Goal: Task Accomplishment & Management: Use online tool/utility

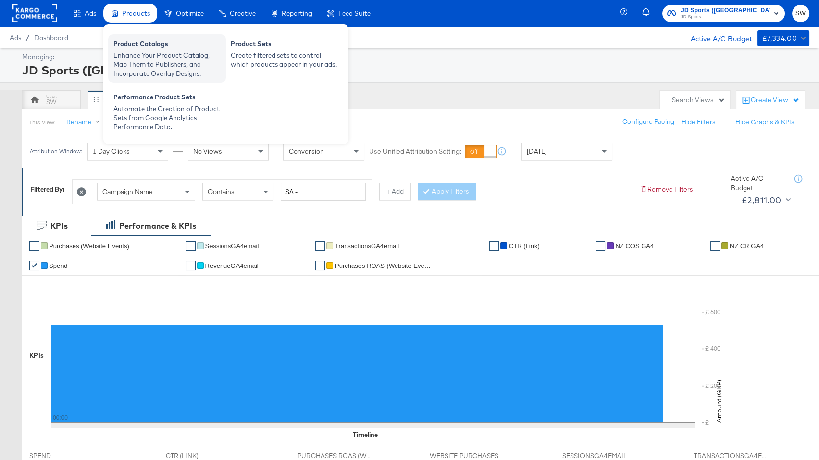
scroll to position [2, 0]
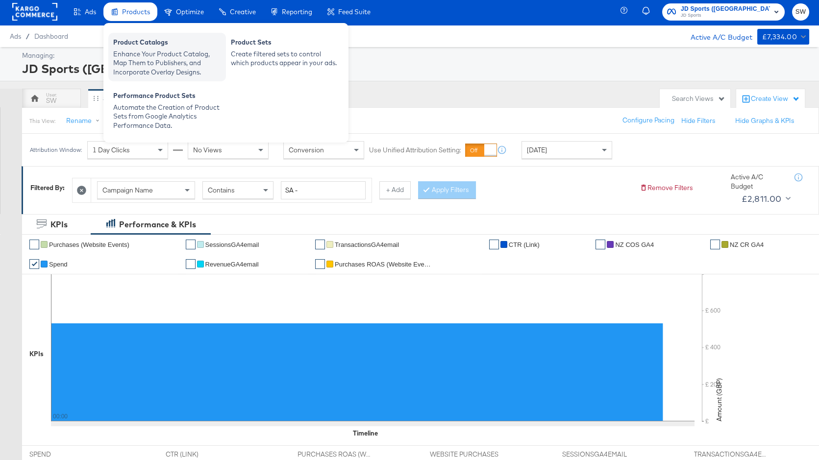
click at [127, 40] on div "Product Catalogs" at bounding box center [167, 44] width 108 height 12
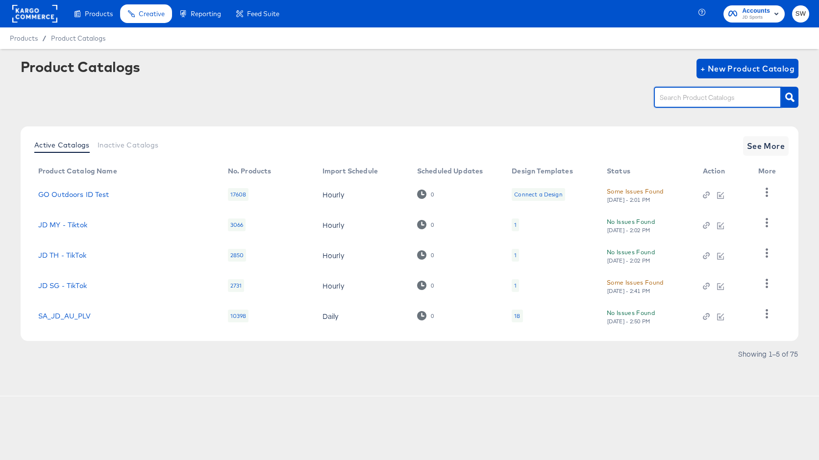
click at [687, 97] on input "text" at bounding box center [709, 97] width 104 height 11
type input "au"
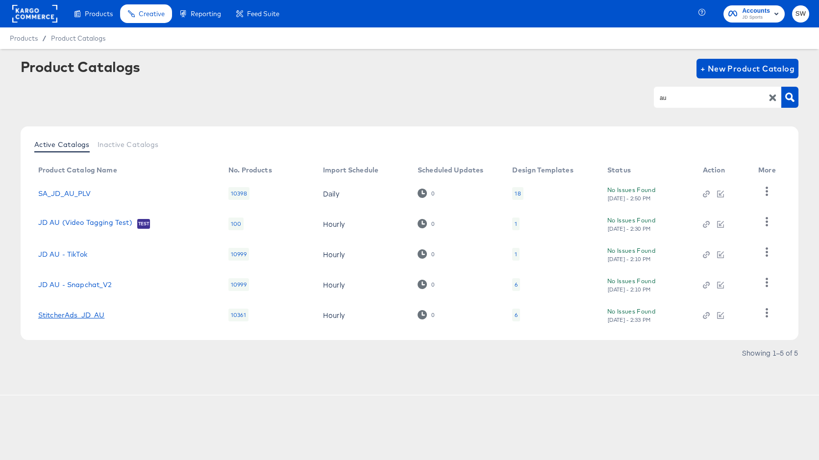
click at [79, 318] on link "StitcherAds_JD_AU" at bounding box center [71, 315] width 67 height 8
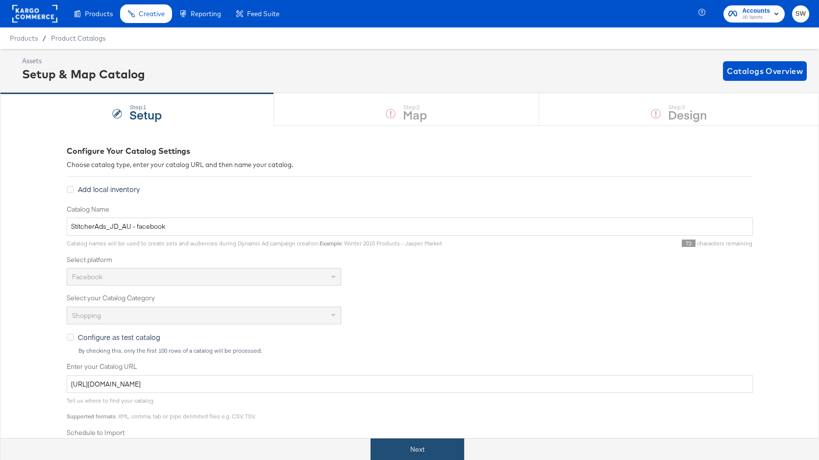
click at [417, 446] on button "Next" at bounding box center [417, 449] width 94 height 22
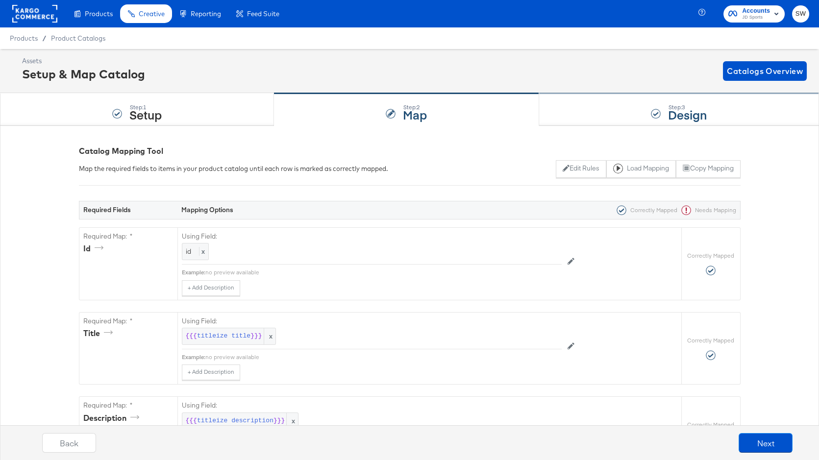
click at [575, 115] on div "Step: 3 Design" at bounding box center [679, 110] width 280 height 32
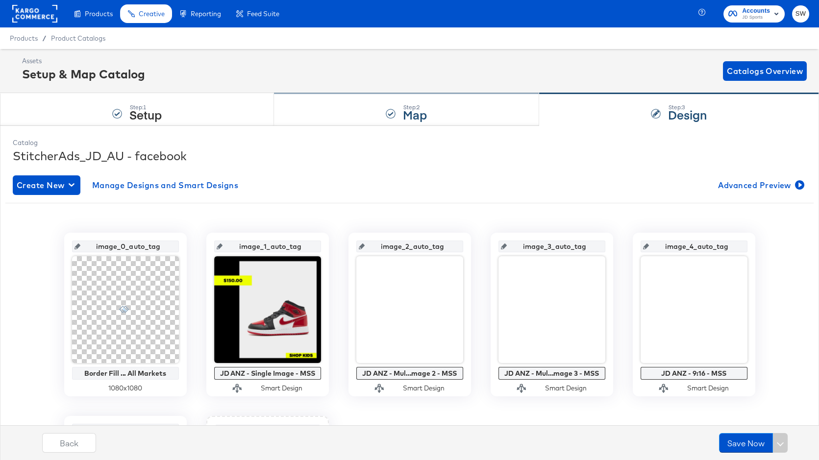
click at [454, 118] on div "Step: 2 Map" at bounding box center [406, 110] width 265 height 32
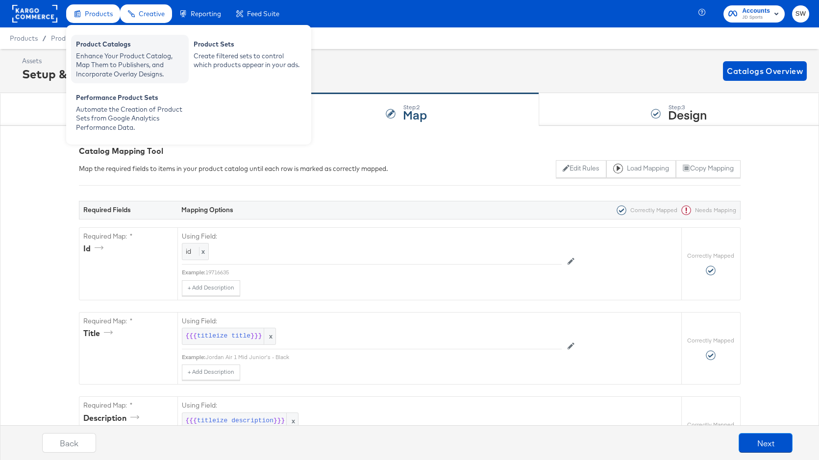
click at [117, 55] on div "Enhance Your Product Catalog, Map Them to Publishers, and Incorporate Overlay D…" at bounding box center [130, 64] width 108 height 27
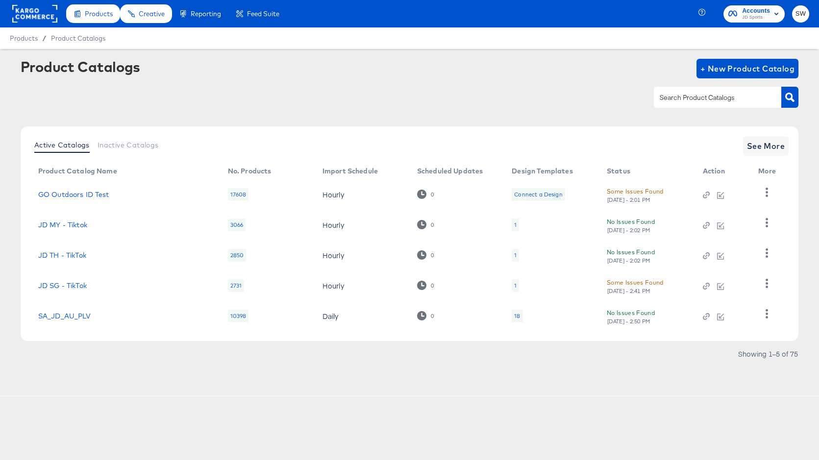
click at [687, 97] on input "text" at bounding box center [709, 97] width 104 height 11
type input "au"
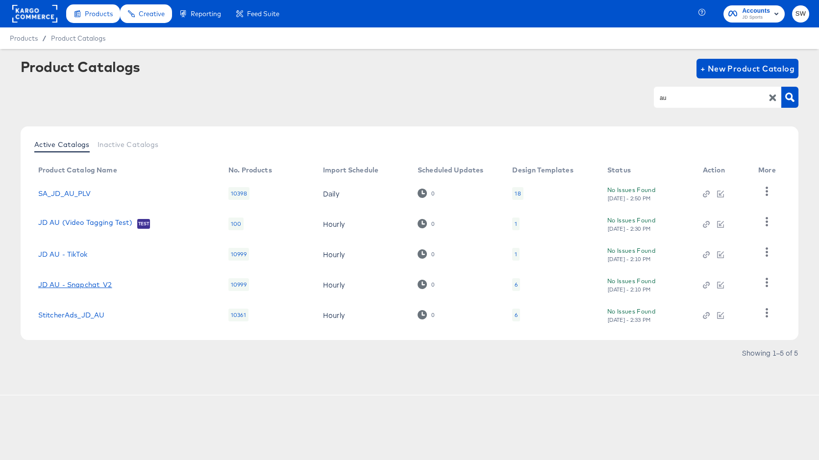
click at [88, 285] on link "JD AU - Snapchat_V2" at bounding box center [75, 285] width 74 height 8
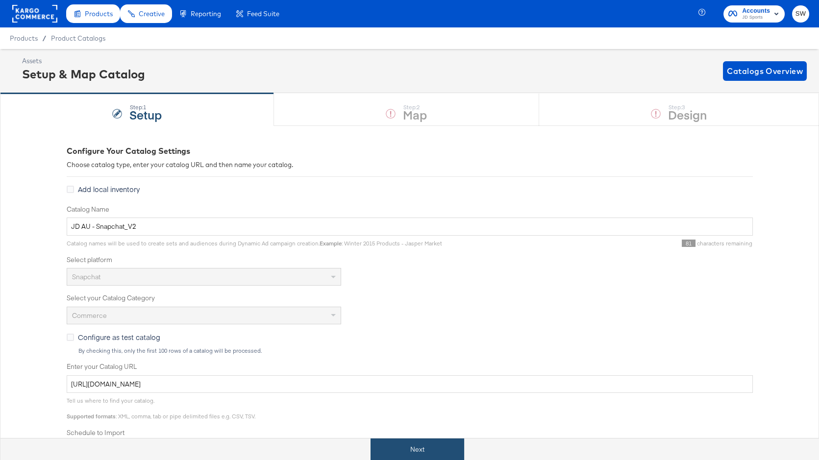
click at [420, 450] on button "Next" at bounding box center [417, 449] width 94 height 22
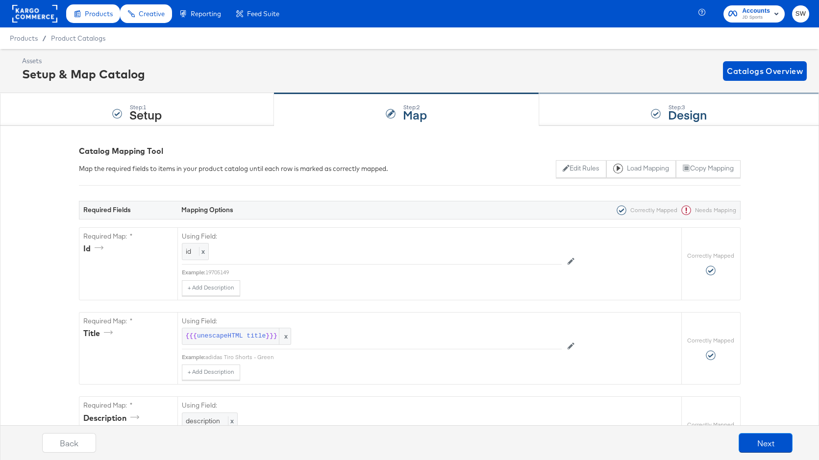
click at [640, 113] on div "Step: 3 Design" at bounding box center [679, 110] width 280 height 32
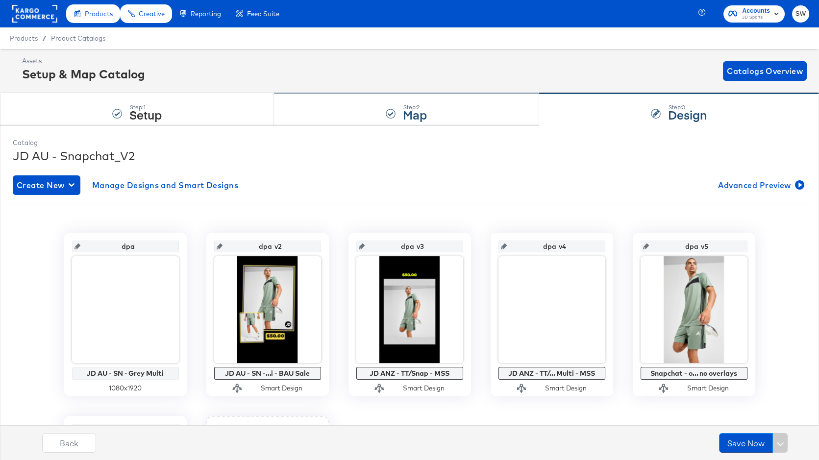
click at [407, 109] on strong "Map" at bounding box center [415, 114] width 24 height 16
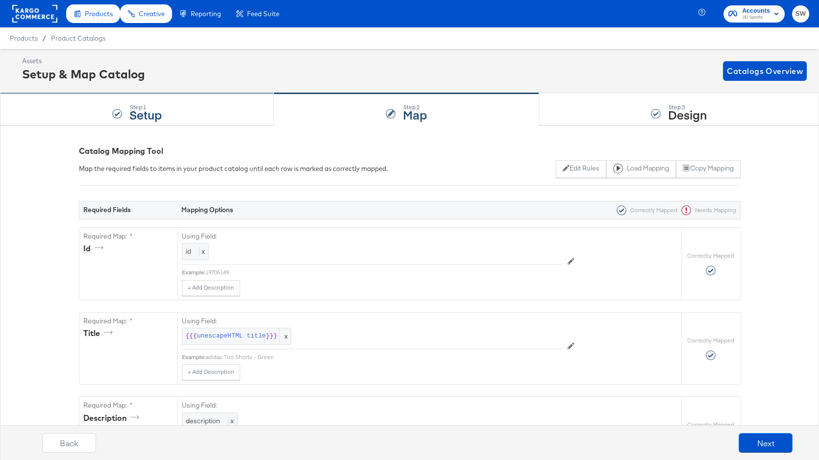
click at [150, 115] on strong "Setup" at bounding box center [145, 114] width 32 height 16
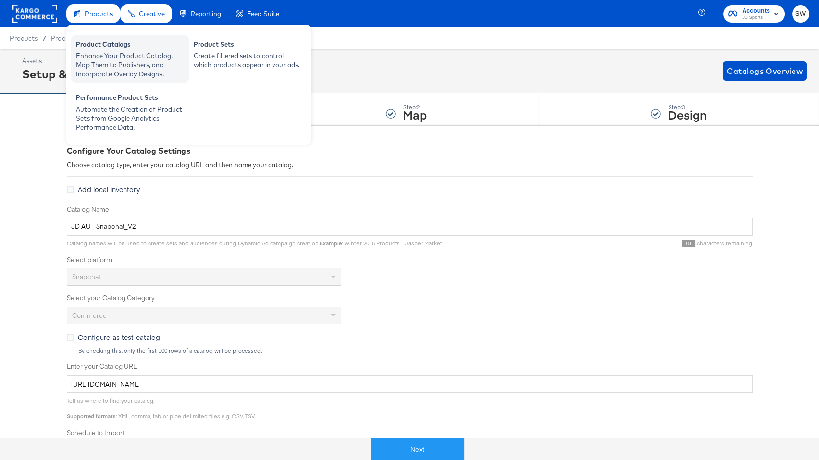
click at [105, 54] on div "Enhance Your Product Catalog, Map Them to Publishers, and Incorporate Overlay D…" at bounding box center [130, 64] width 108 height 27
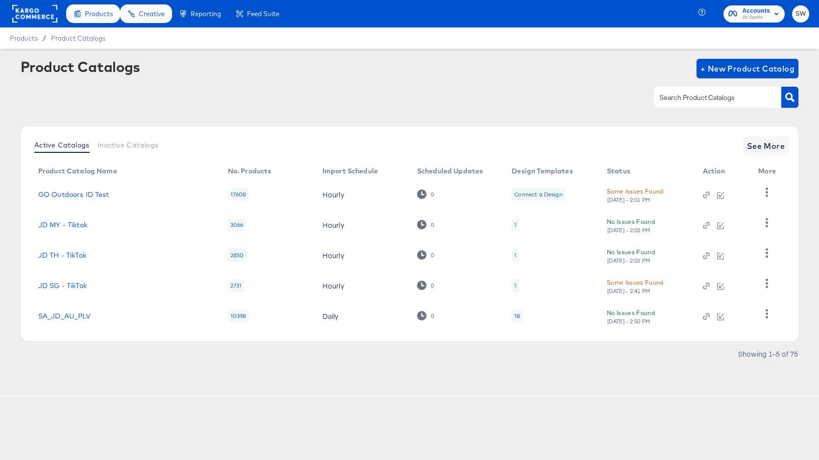
click at [704, 98] on input "text" at bounding box center [709, 97] width 104 height 11
type input "au"
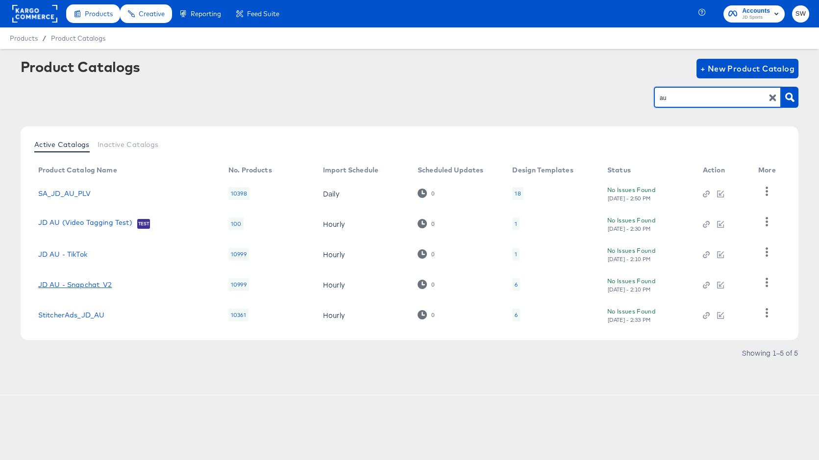
click at [69, 284] on link "JD AU - Snapchat_V2" at bounding box center [75, 285] width 74 height 8
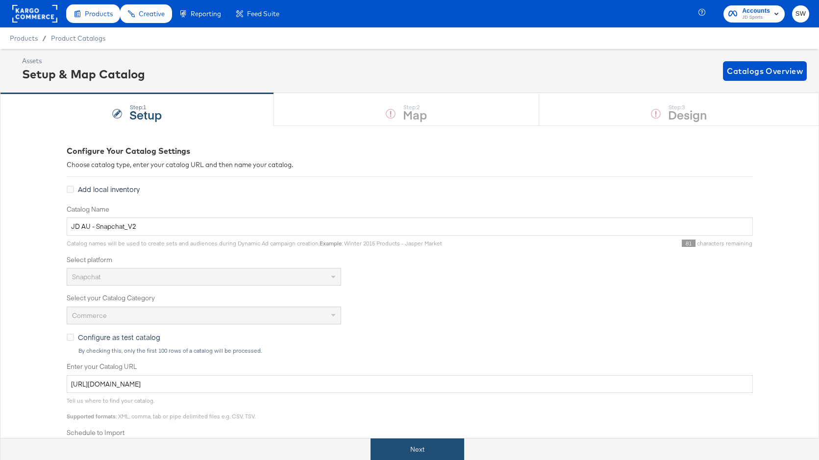
click at [425, 451] on button "Next" at bounding box center [417, 449] width 94 height 22
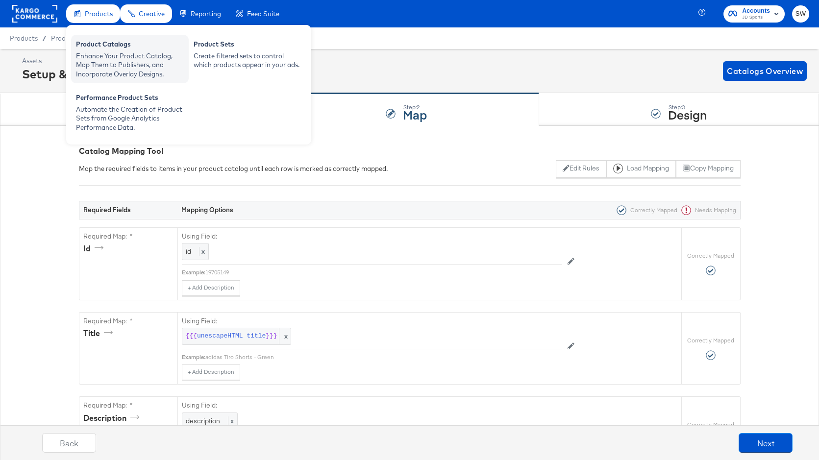
click at [109, 52] on div "Enhance Your Product Catalog, Map Them to Publishers, and Incorporate Overlay D…" at bounding box center [130, 64] width 108 height 27
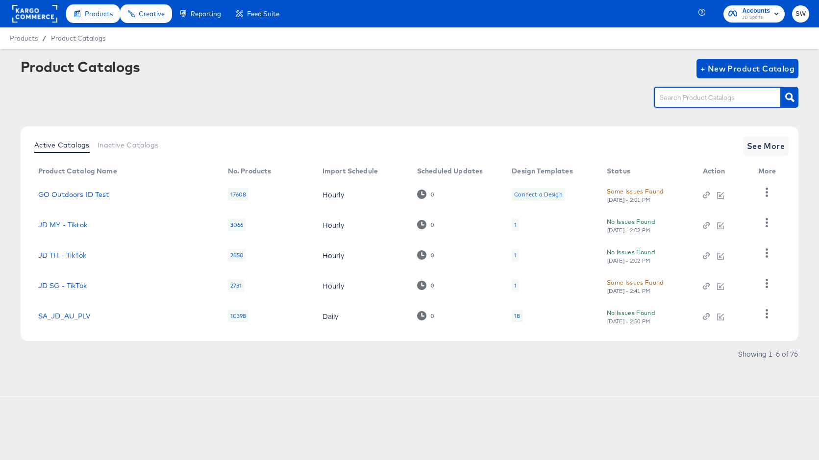
click at [692, 98] on input "text" at bounding box center [709, 97] width 104 height 11
type input "nz"
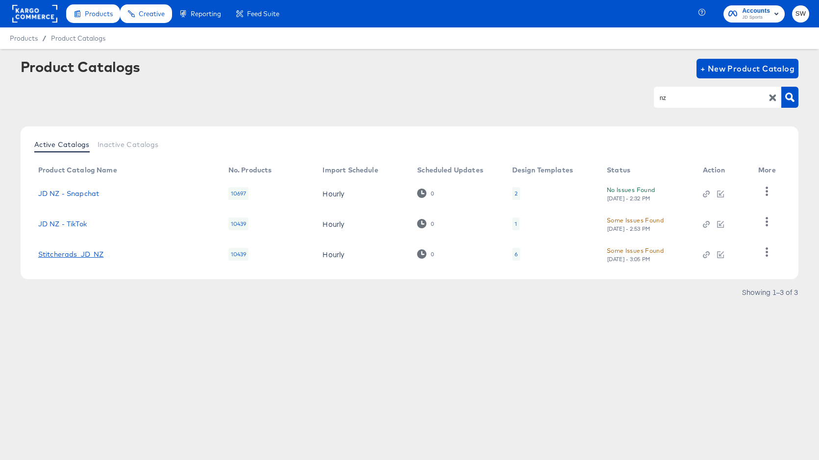
click at [81, 253] on link "Stitcherads_JD_NZ" at bounding box center [71, 254] width 66 height 8
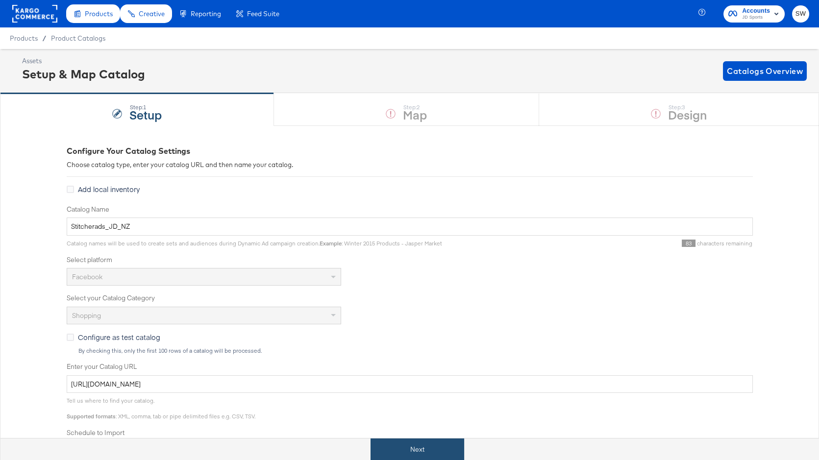
click at [427, 449] on button "Next" at bounding box center [417, 449] width 94 height 22
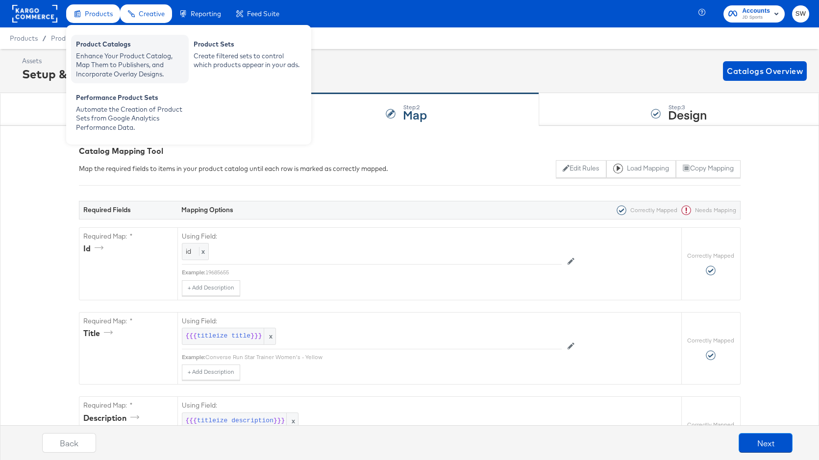
click at [120, 65] on div "Enhance Your Product Catalog, Map Them to Publishers, and Incorporate Overlay D…" at bounding box center [130, 64] width 108 height 27
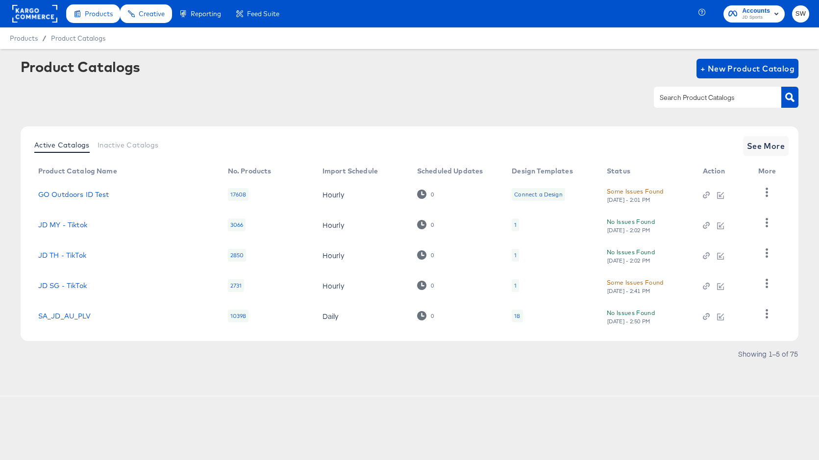
click at [692, 103] on input "text" at bounding box center [709, 97] width 104 height 11
type input "nz"
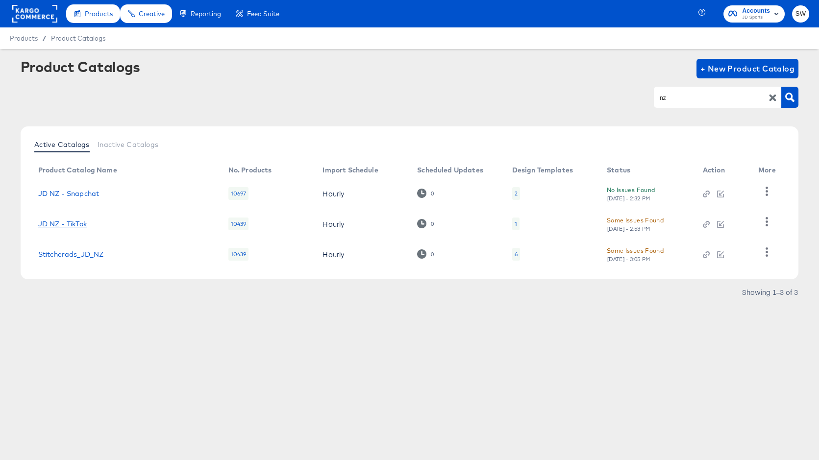
click at [73, 223] on link "JD NZ - TikTok" at bounding box center [62, 224] width 49 height 8
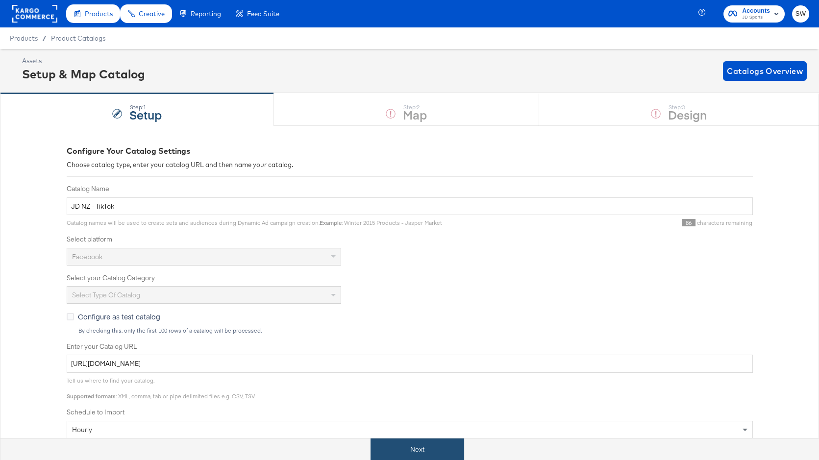
click at [418, 447] on button "Next" at bounding box center [417, 449] width 94 height 22
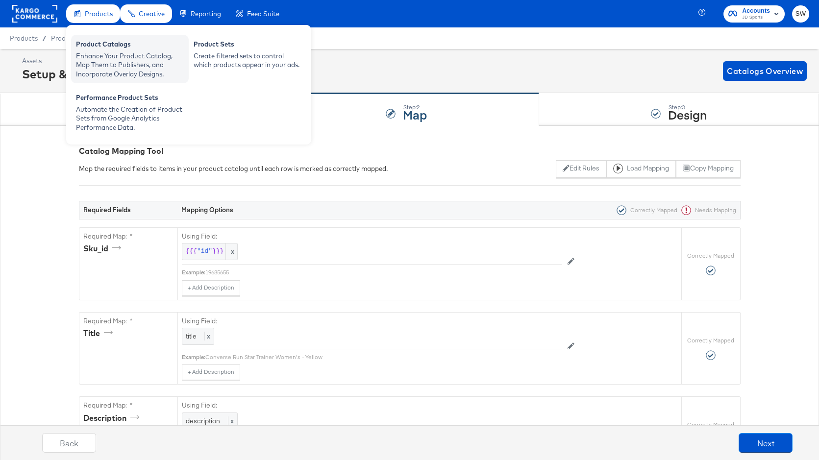
click at [112, 59] on div "Enhance Your Product Catalog, Map Them to Publishers, and Incorporate Overlay D…" at bounding box center [130, 64] width 108 height 27
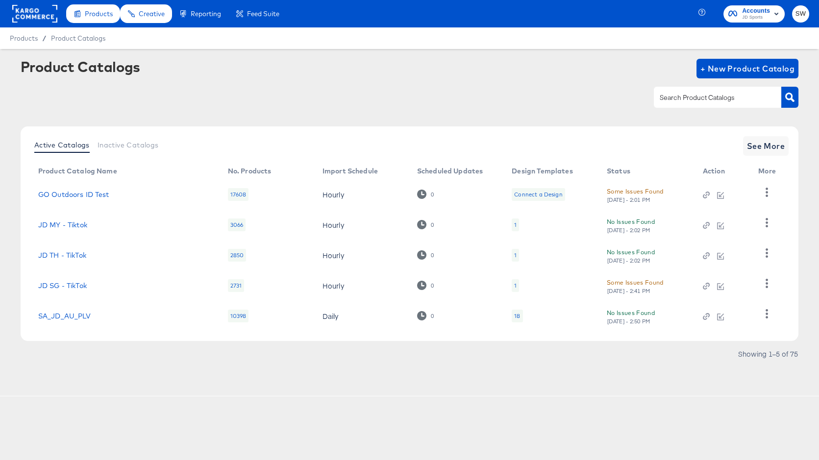
click at [711, 91] on div at bounding box center [717, 97] width 127 height 21
type input "nz"
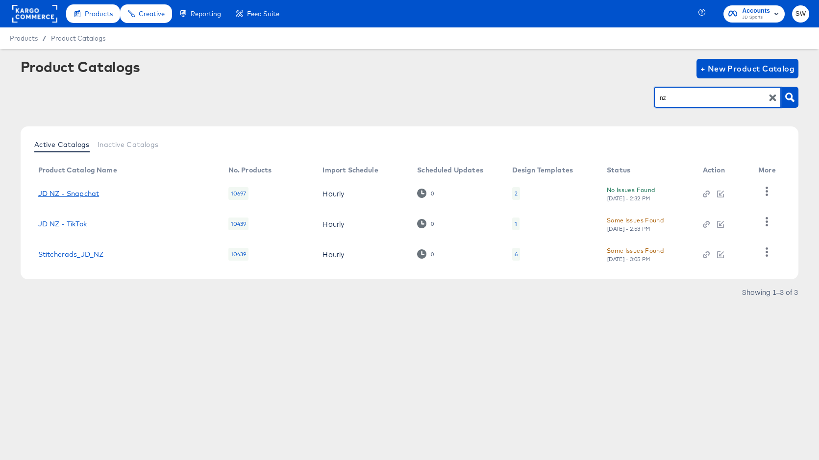
click at [64, 191] on link "JD NZ - Snapchat" at bounding box center [68, 194] width 61 height 8
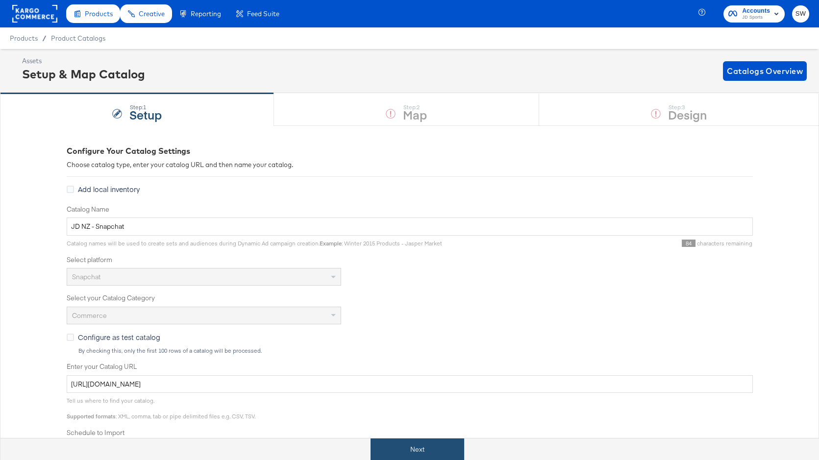
click at [437, 456] on button "Next" at bounding box center [417, 449] width 94 height 22
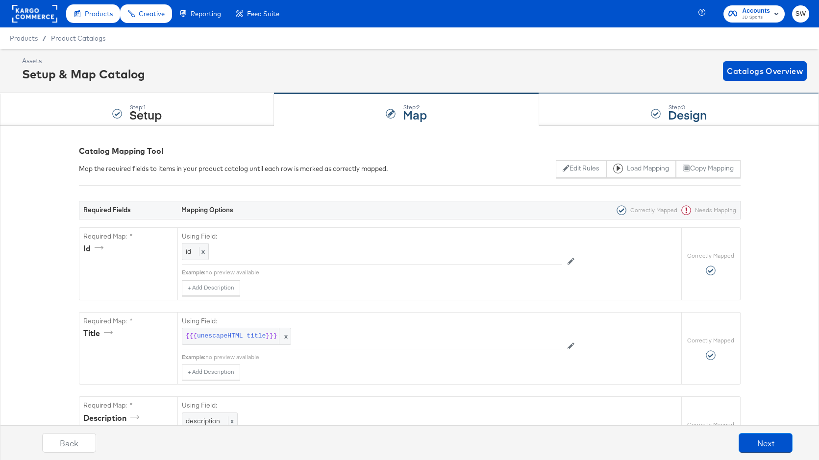
click at [620, 111] on div "Step: 3 Design" at bounding box center [679, 110] width 280 height 32
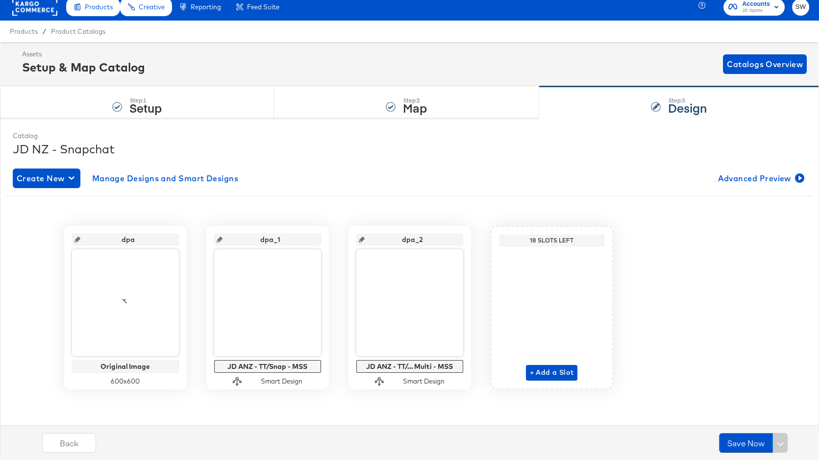
scroll to position [2, 0]
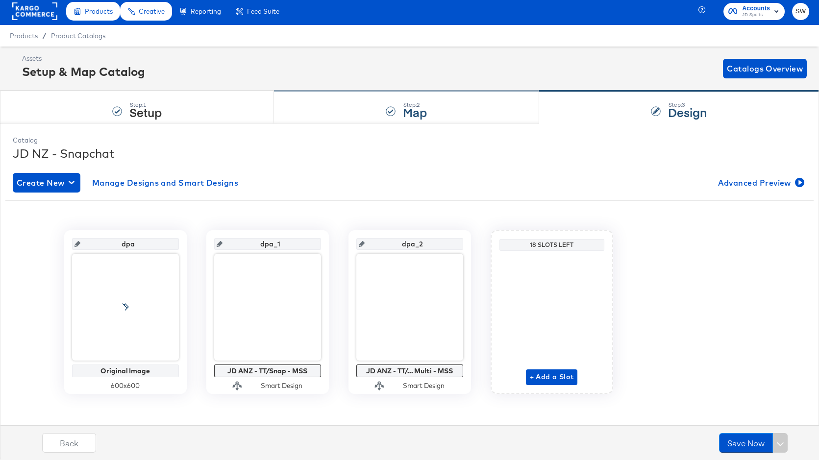
click at [424, 104] on strong "Map" at bounding box center [415, 112] width 24 height 16
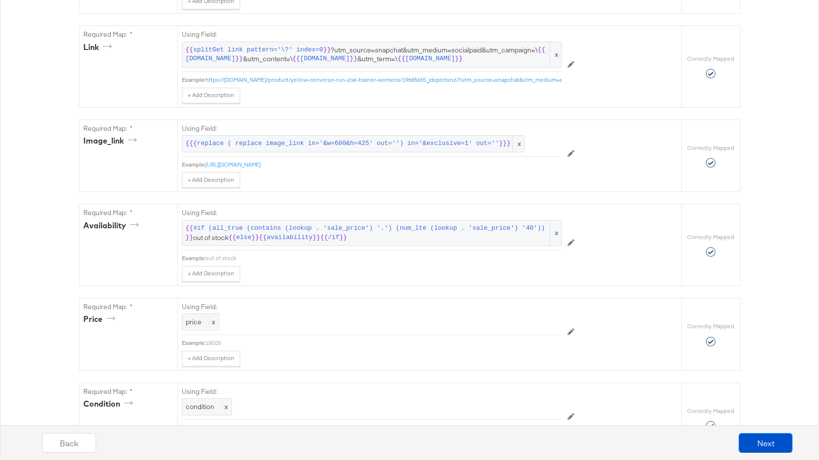
scroll to position [463, 0]
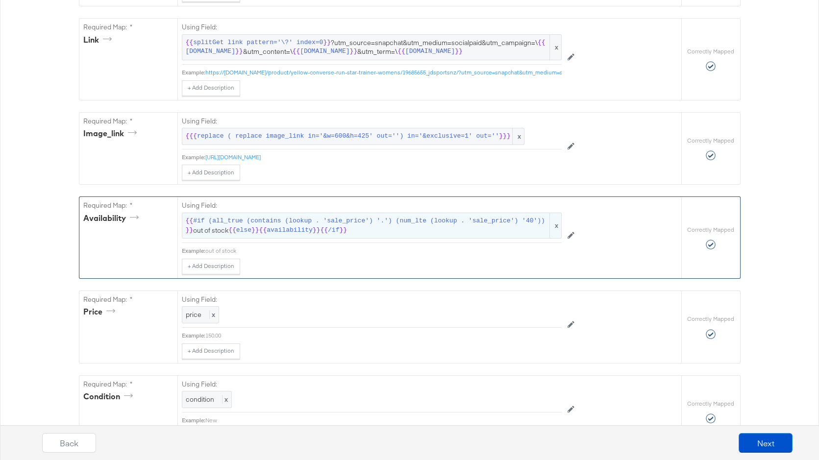
click at [237, 231] on span "else" at bounding box center [243, 230] width 15 height 9
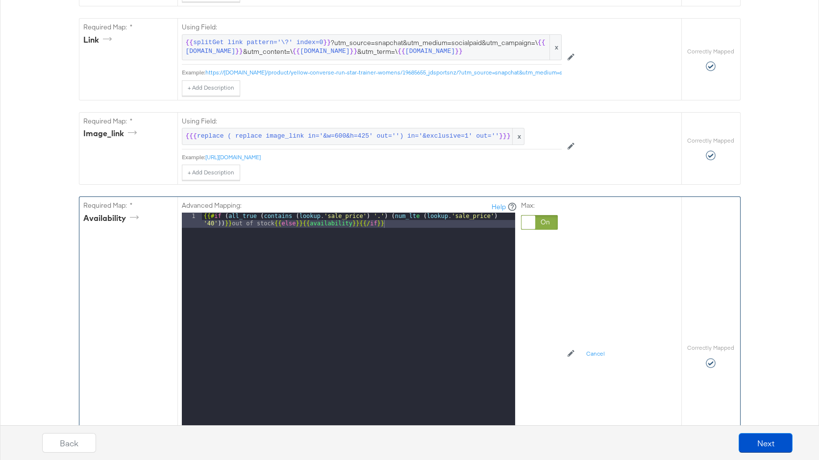
click at [302, 223] on div "{{# if ( all_true ( contains ( lookup . 'sale_price' ) '.' ) ( num_lt e ( looku…" at bounding box center [358, 350] width 313 height 275
click at [231, 222] on div "{{# if ( all_true ( contains ( lookup . 'sale_price' ) '.' ) ( num_lt e ( looku…" at bounding box center [358, 350] width 313 height 275
click at [476, 238] on div "{{# if ( all_true ( contains ( lookup . 'sale_price' ) '.' ) ( num_lt e ( looku…" at bounding box center [358, 350] width 313 height 275
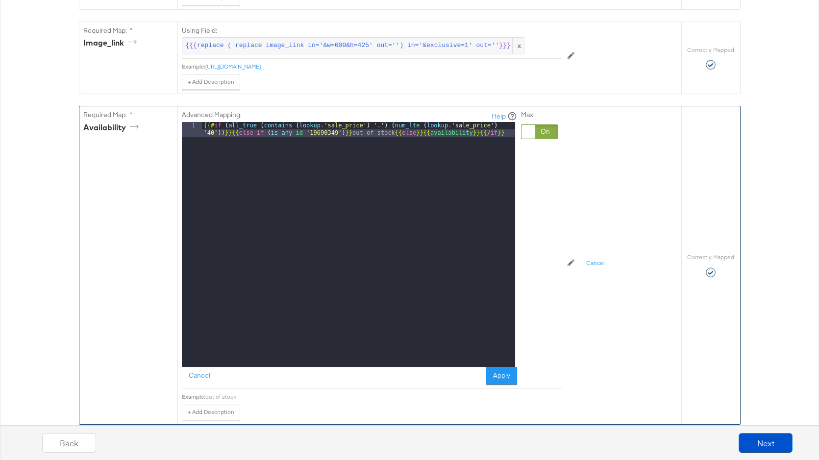
scroll to position [555, 0]
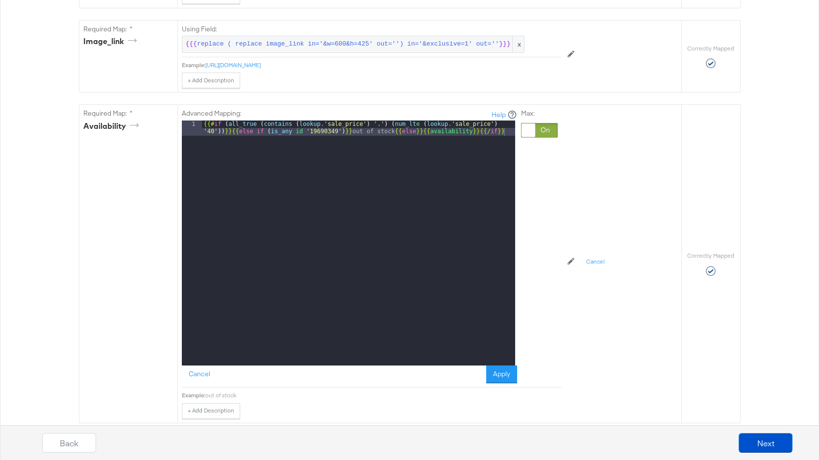
click at [498, 367] on button "Apply" at bounding box center [501, 374] width 31 height 18
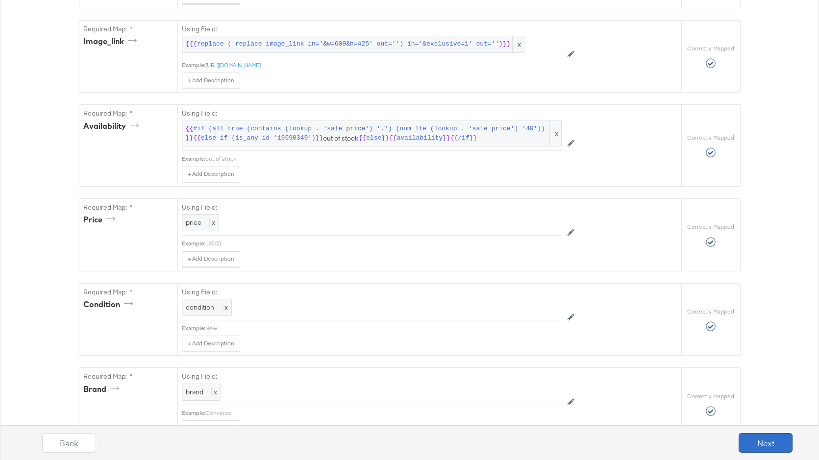
click at [777, 445] on button "Next" at bounding box center [765, 443] width 54 height 20
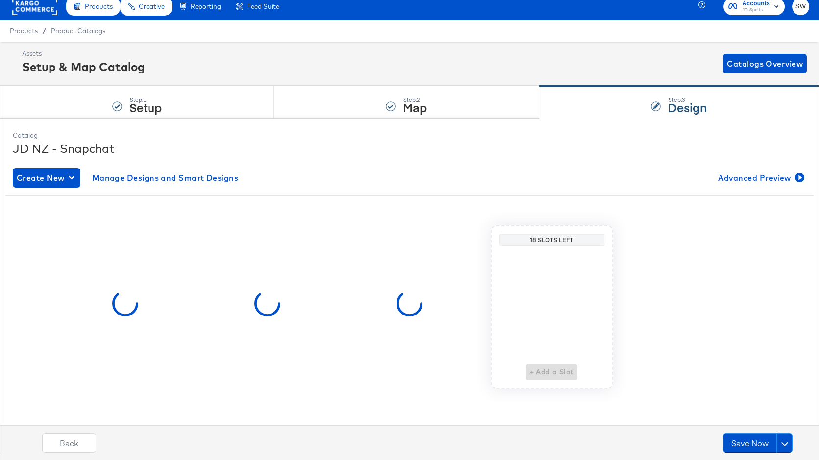
scroll to position [0, 0]
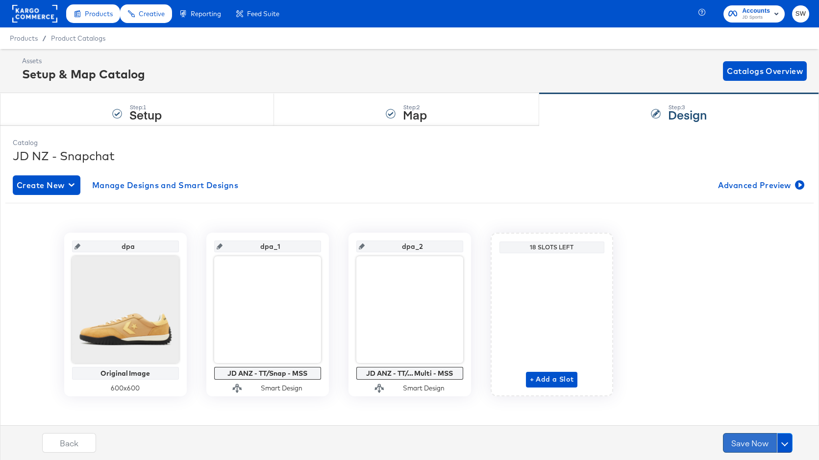
click at [751, 442] on button "Save Now" at bounding box center [750, 443] width 54 height 20
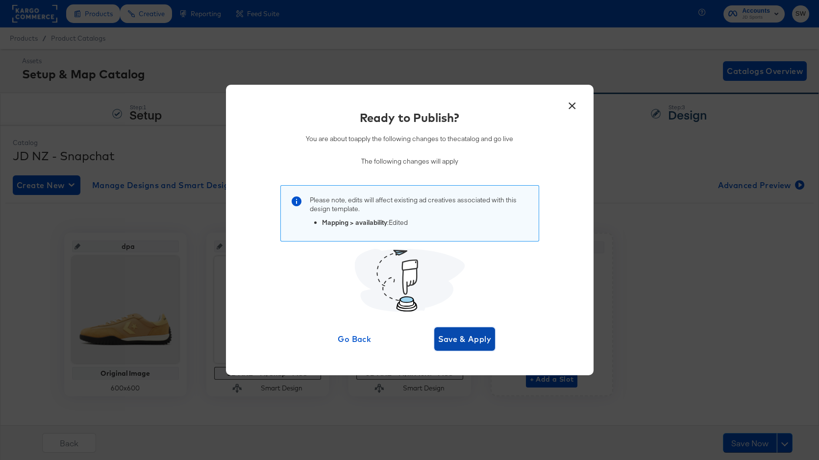
click at [471, 340] on span "Save & Apply" at bounding box center [464, 339] width 53 height 14
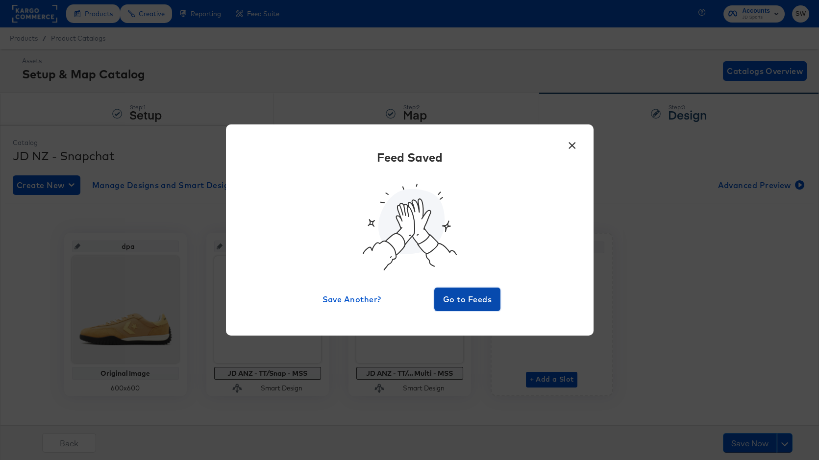
click at [482, 300] on span "Go to Feeds" at bounding box center [467, 299] width 59 height 14
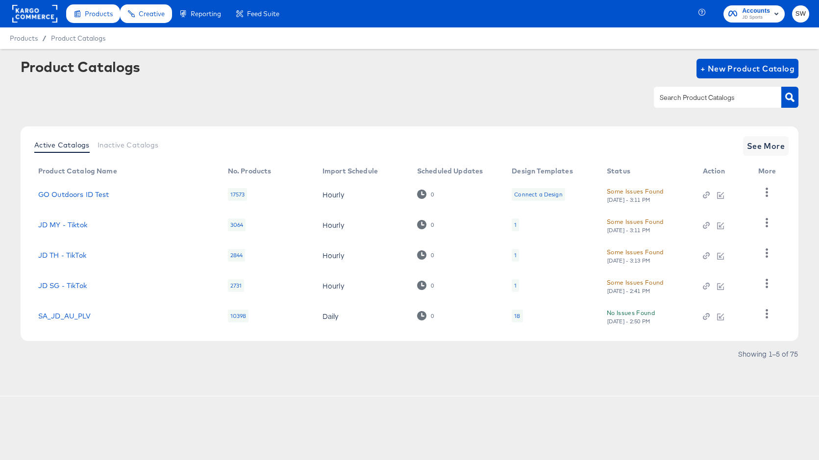
click at [697, 97] on input "text" at bounding box center [709, 97] width 104 height 11
type input "nz"
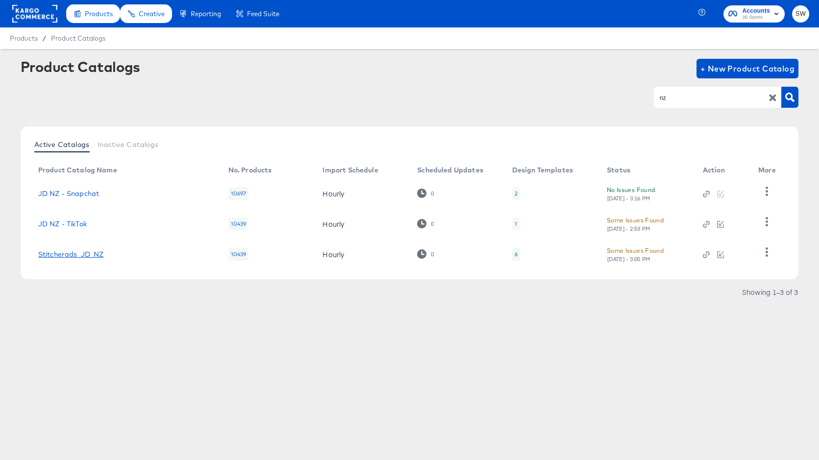
click at [92, 253] on link "Stitcherads_JD_NZ" at bounding box center [71, 254] width 66 height 8
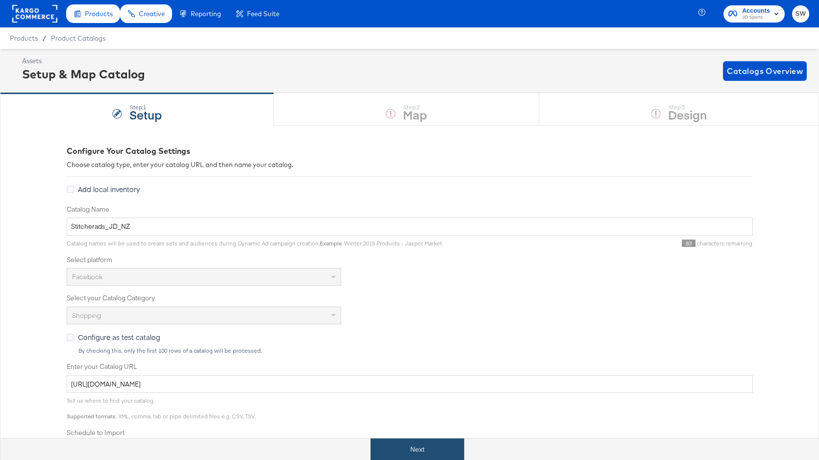
click at [421, 442] on button "Next" at bounding box center [417, 449] width 94 height 22
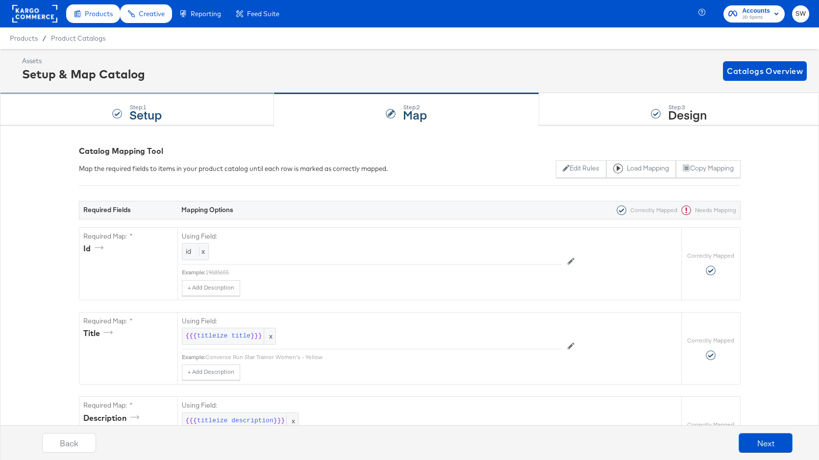
click at [183, 118] on div "Step: 1 Setup" at bounding box center [137, 110] width 274 height 32
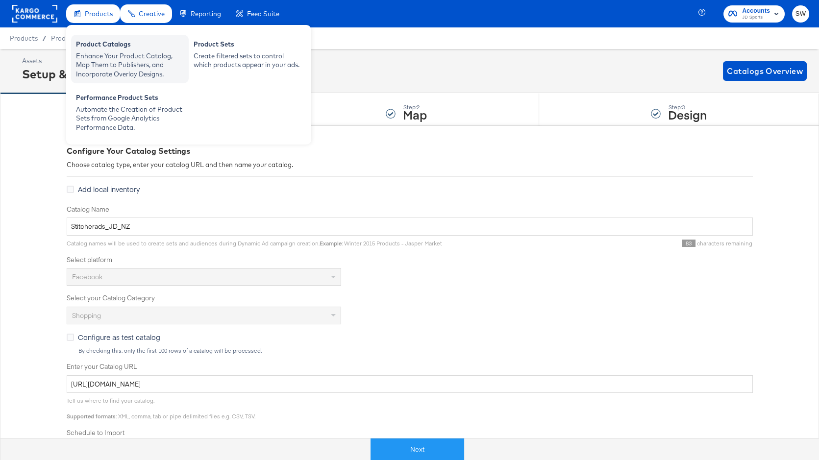
click at [126, 59] on div "Enhance Your Product Catalog, Map Them to Publishers, and Incorporate Overlay D…" at bounding box center [130, 64] width 108 height 27
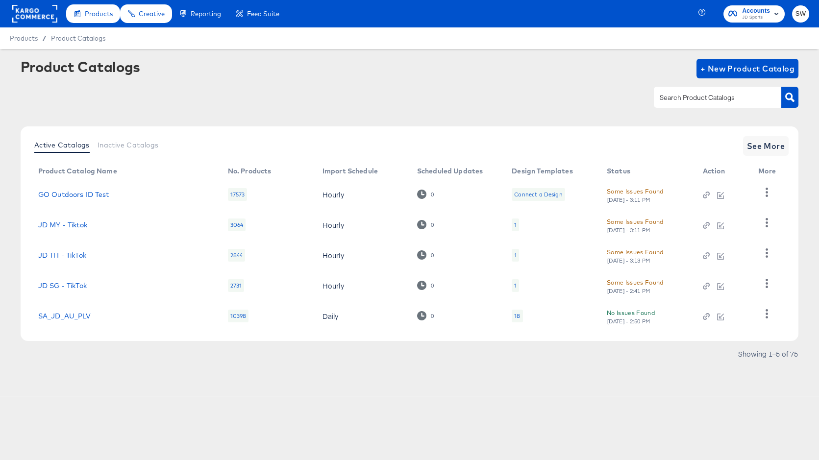
click at [731, 97] on input "text" at bounding box center [709, 97] width 104 height 11
type input "nz"
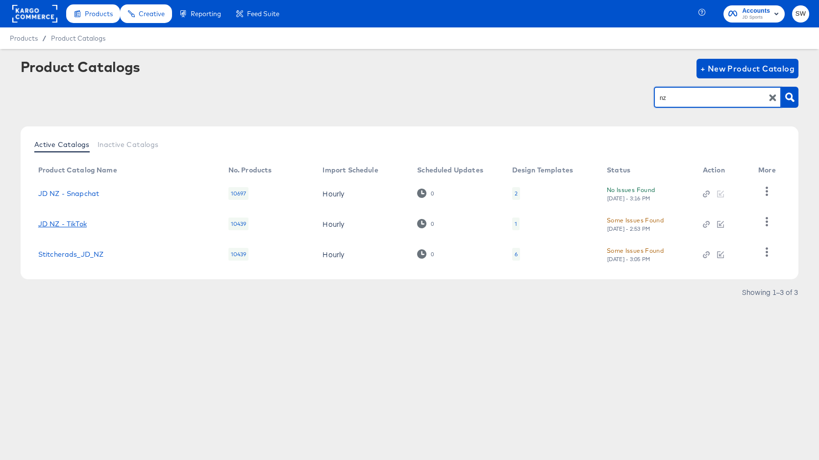
click at [71, 224] on link "JD NZ - TikTok" at bounding box center [62, 224] width 49 height 8
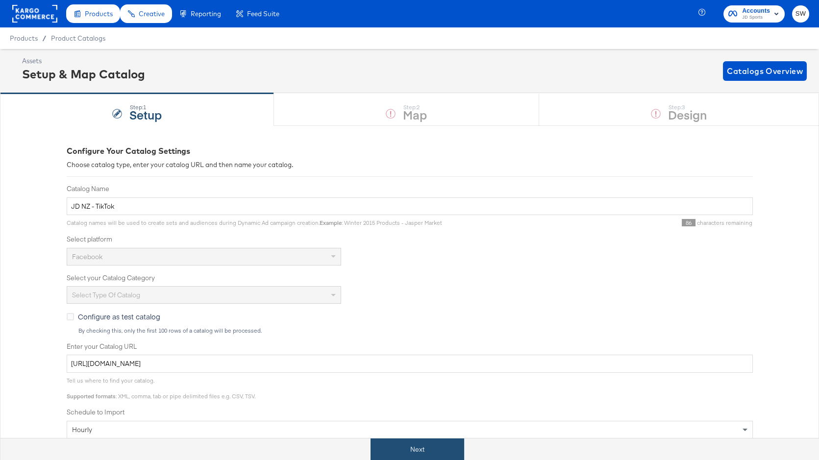
click at [447, 443] on button "Next" at bounding box center [417, 449] width 94 height 22
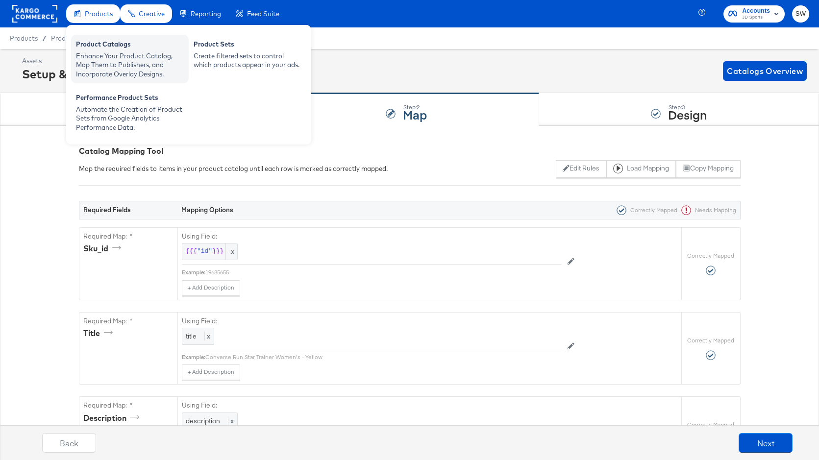
click at [107, 53] on div "Enhance Your Product Catalog, Map Them to Publishers, and Incorporate Overlay D…" at bounding box center [130, 64] width 108 height 27
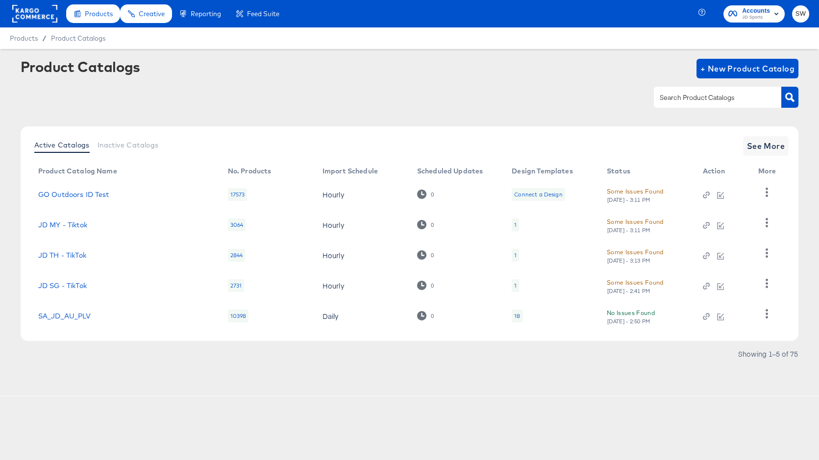
click at [685, 97] on input "text" at bounding box center [709, 97] width 104 height 11
type input "nz"
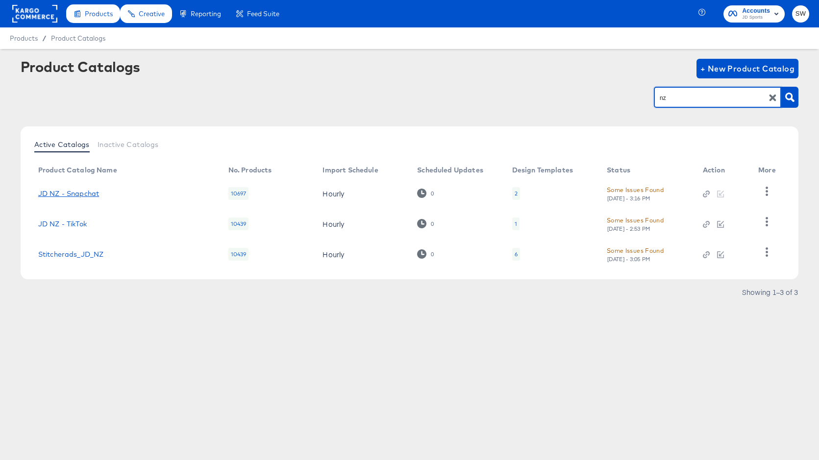
click at [73, 192] on link "JD NZ - Snapchat" at bounding box center [68, 194] width 61 height 8
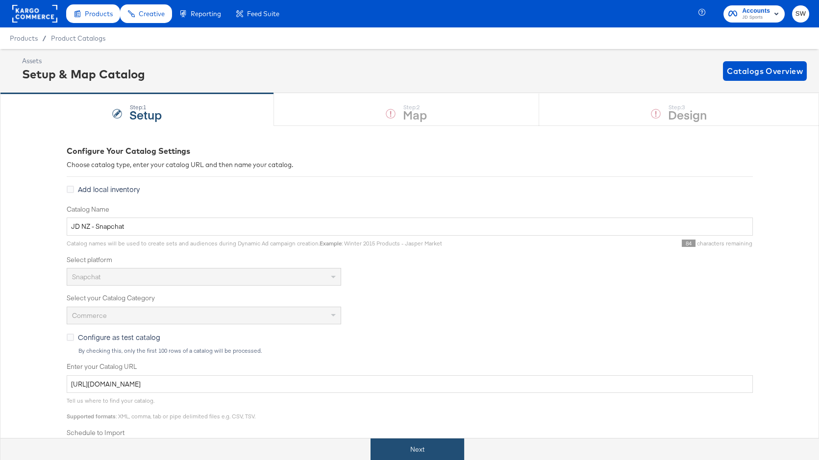
click at [407, 439] on button "Next" at bounding box center [417, 449] width 94 height 22
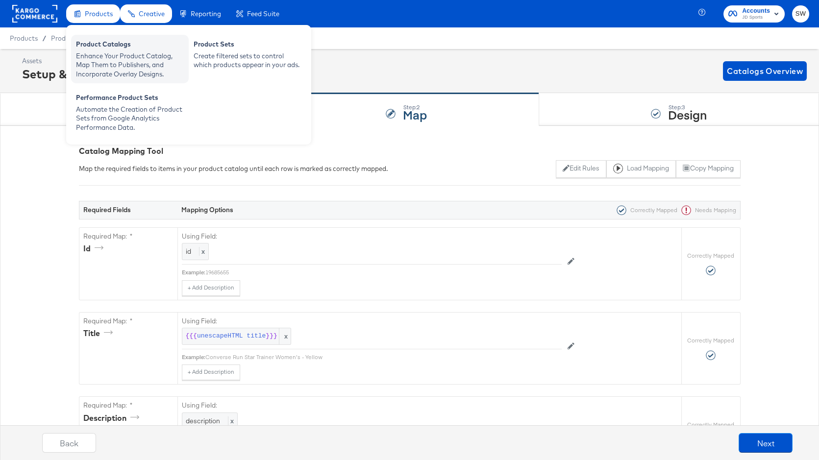
click at [109, 43] on div "Product Catalogs" at bounding box center [130, 46] width 108 height 12
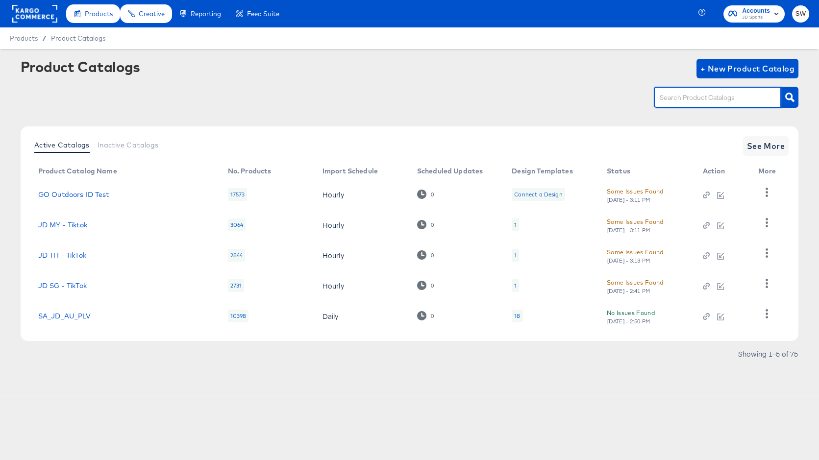
click at [695, 100] on input "text" at bounding box center [709, 97] width 104 height 11
type input "au"
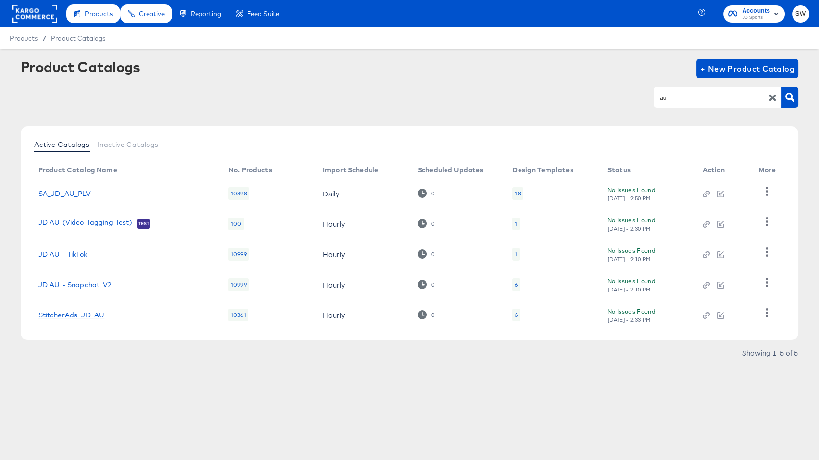
click at [81, 312] on link "StitcherAds_JD_AU" at bounding box center [71, 315] width 67 height 8
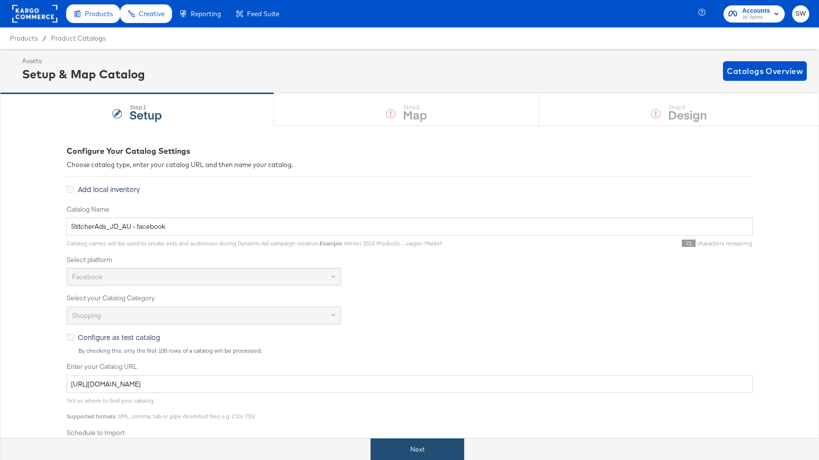
click at [415, 452] on button "Next" at bounding box center [417, 449] width 94 height 22
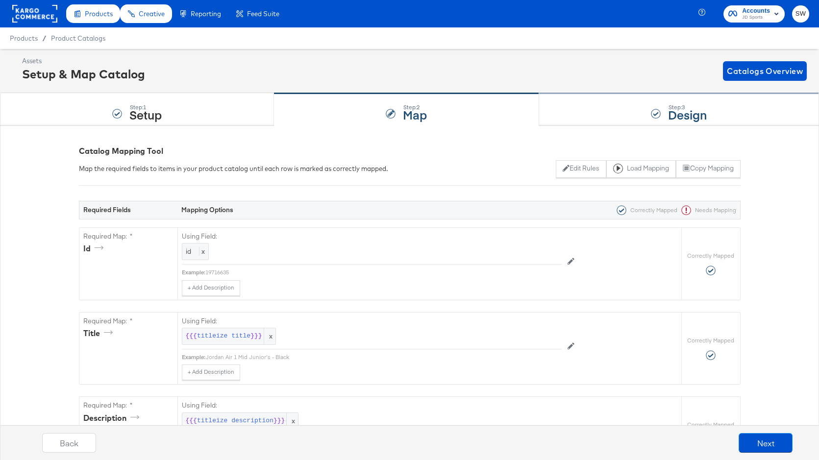
click at [586, 124] on div "Step: 3 Design" at bounding box center [679, 110] width 280 height 32
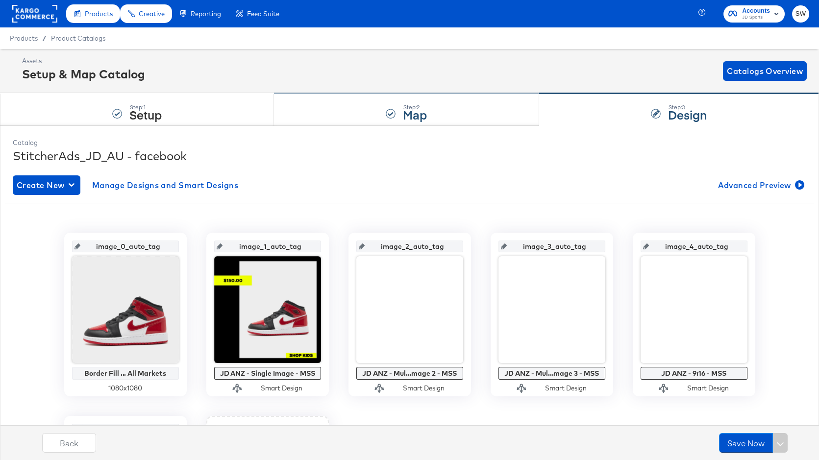
click at [460, 110] on div "Step: 2 Map" at bounding box center [406, 110] width 265 height 32
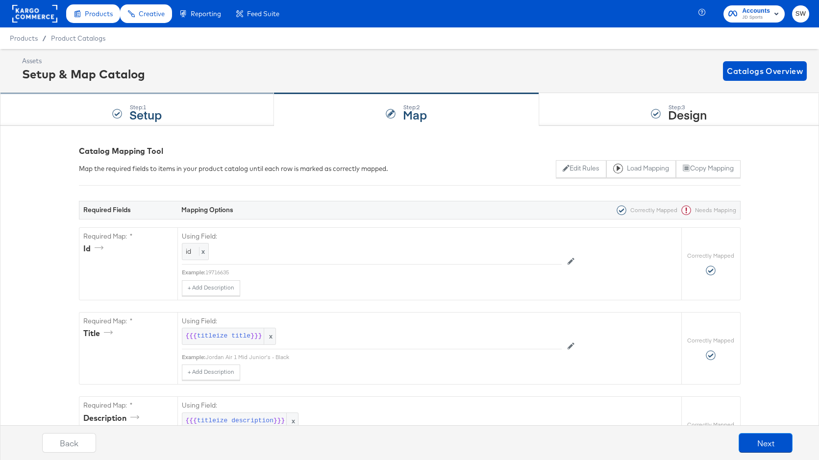
click at [203, 122] on div "Step: 1 Setup" at bounding box center [137, 110] width 274 height 32
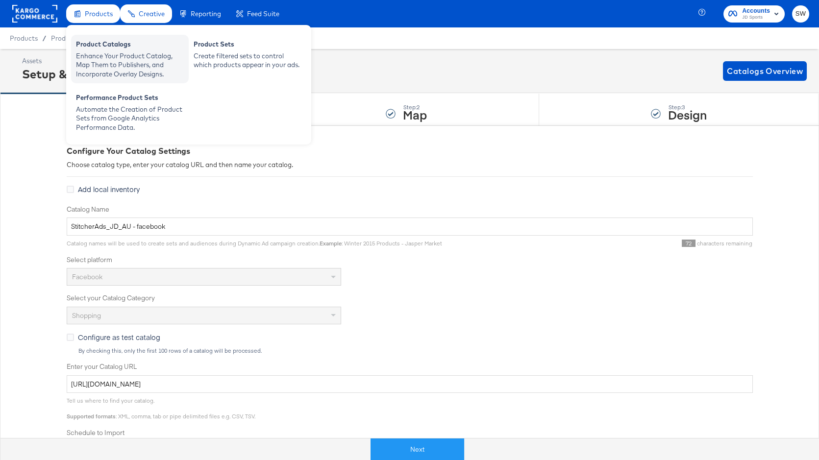
click at [101, 50] on div "Product Catalogs" at bounding box center [130, 46] width 108 height 12
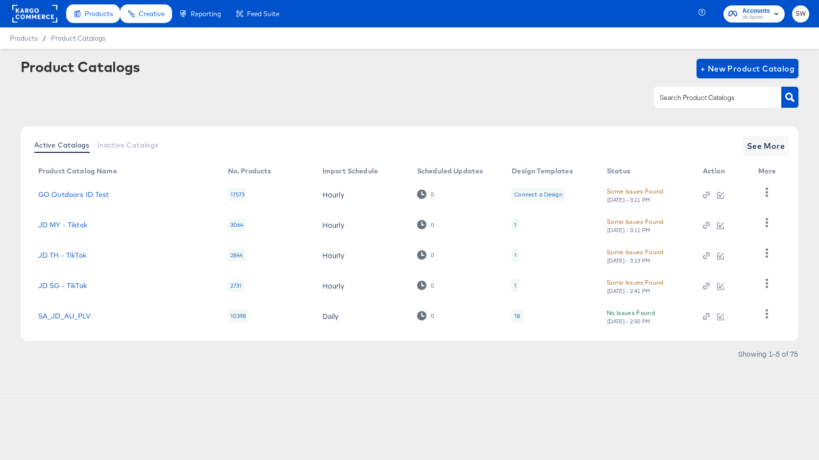
click at [662, 105] on div at bounding box center [717, 97] width 127 height 21
type input "au"
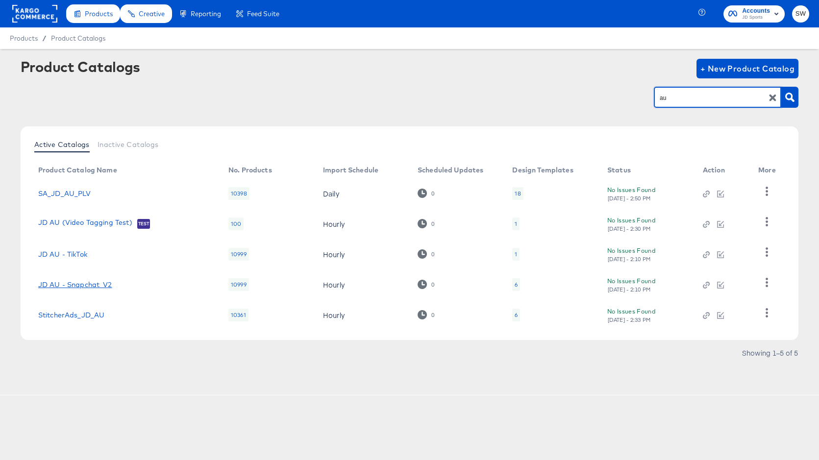
click at [90, 285] on link "JD AU - Snapchat_V2" at bounding box center [75, 285] width 74 height 8
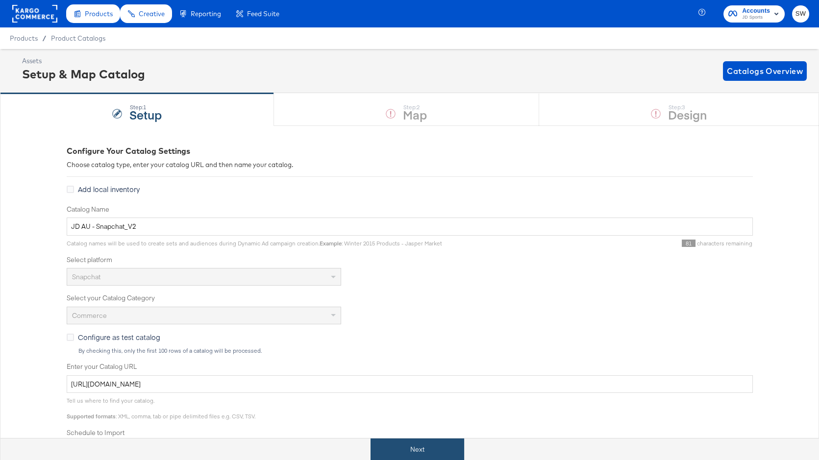
click at [414, 448] on button "Next" at bounding box center [417, 449] width 94 height 22
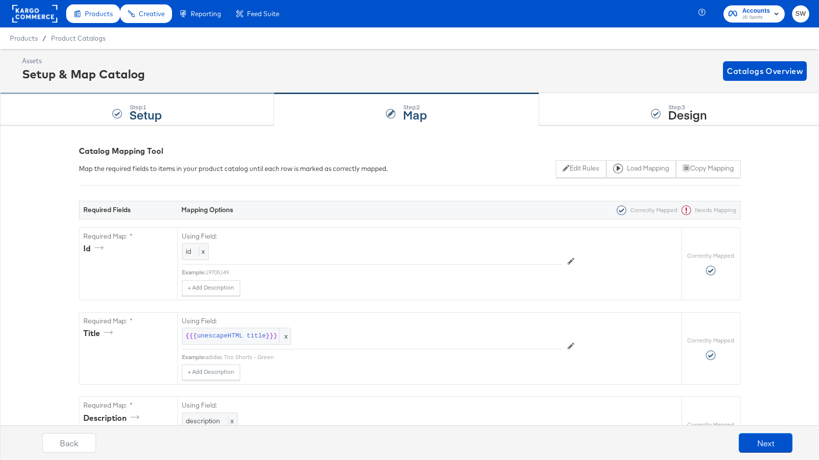
click at [163, 104] on div "Step: 1 Setup" at bounding box center [137, 110] width 274 height 32
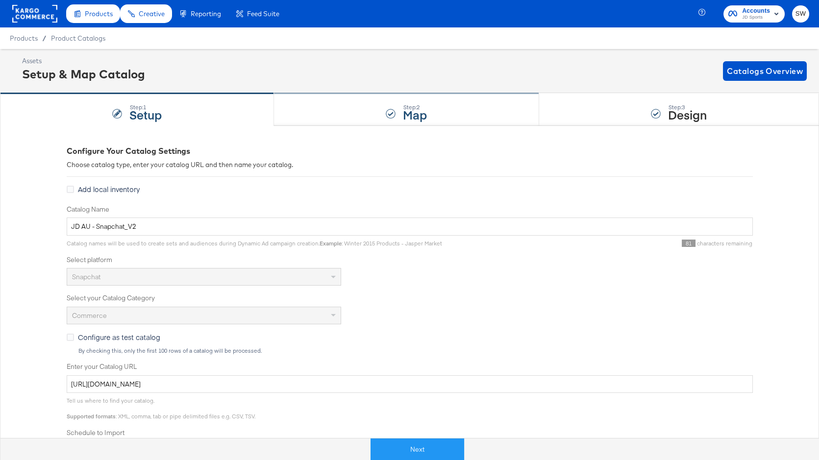
click at [332, 106] on div "Step: 2 Map" at bounding box center [406, 110] width 265 height 32
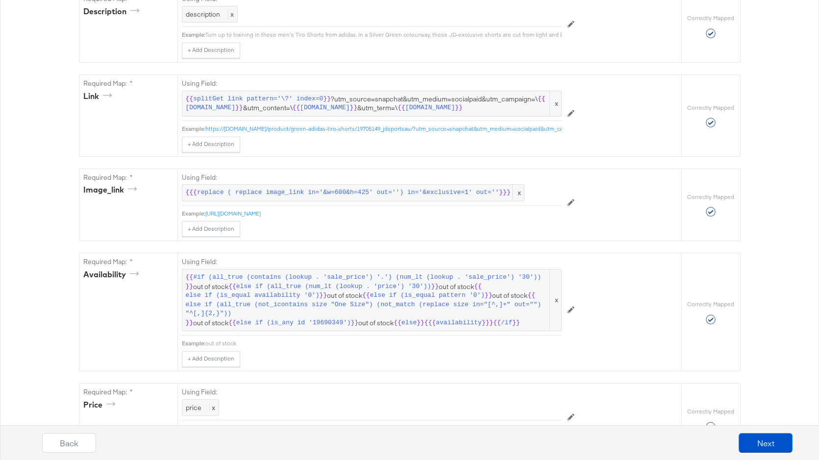
scroll to position [483, 0]
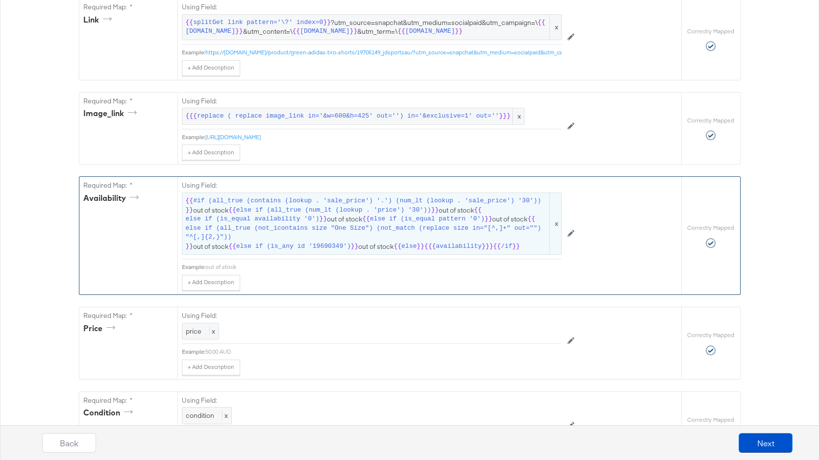
click at [364, 230] on span "else if (all_true (not_icontains size "One Size") (not_match (replace size in="…" at bounding box center [367, 233] width 362 height 18
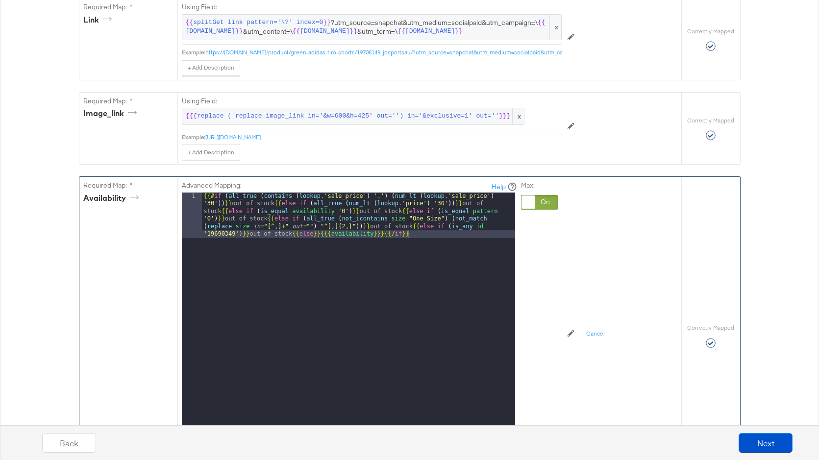
scroll to position [0, 0]
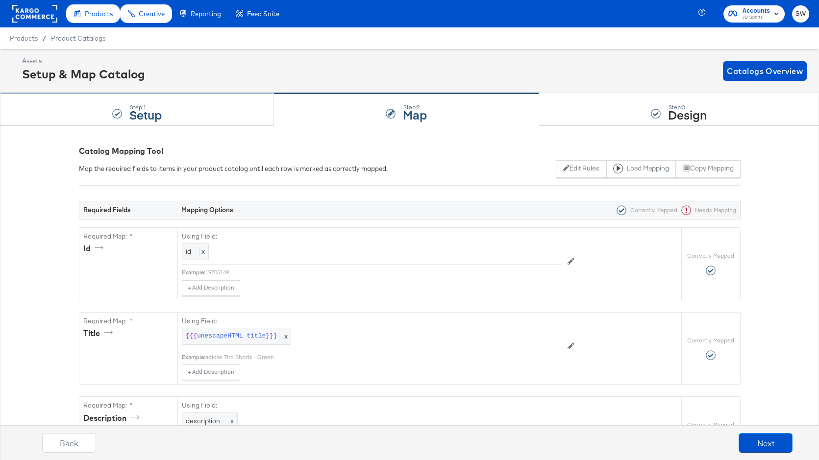
click at [29, 102] on div "Step: 1 Setup" at bounding box center [137, 110] width 274 height 32
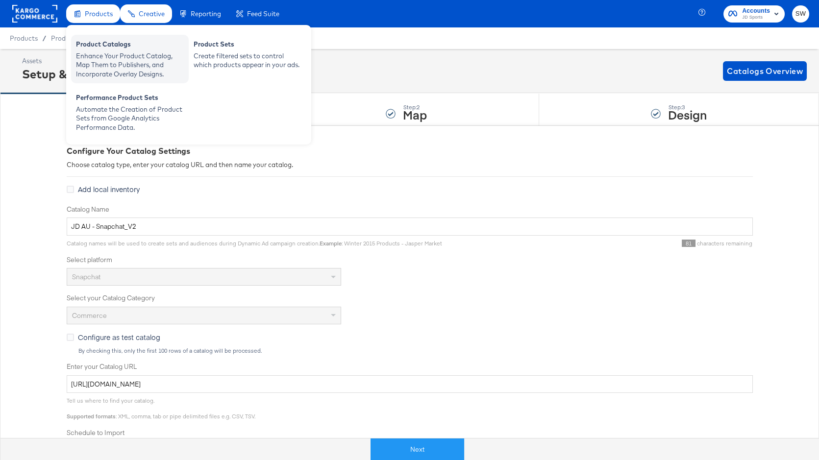
click at [104, 56] on div "Enhance Your Product Catalog, Map Them to Publishers, and Incorporate Overlay D…" at bounding box center [130, 64] width 108 height 27
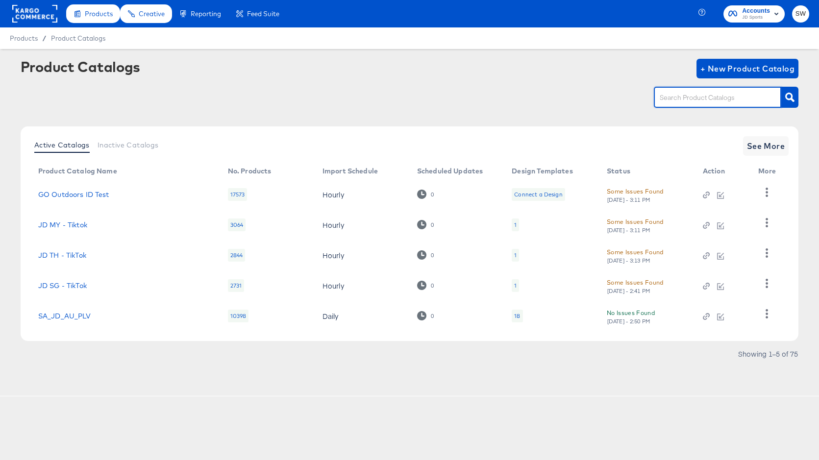
click at [690, 97] on input "text" at bounding box center [709, 97] width 104 height 11
type input "au"
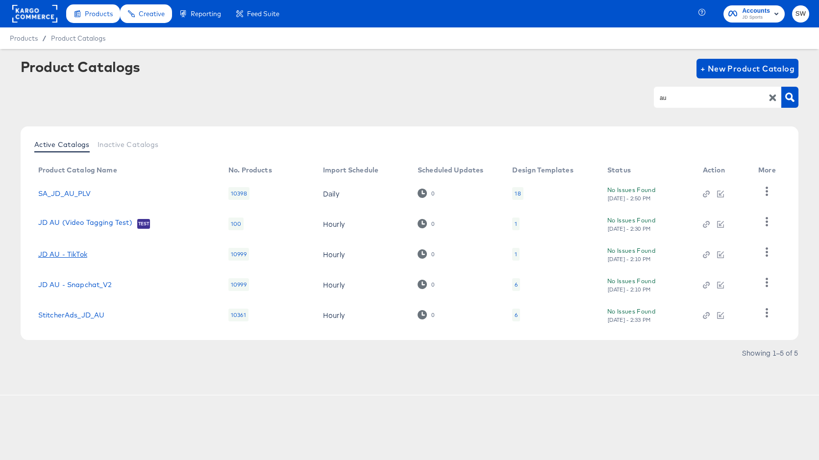
click at [73, 253] on link "JD AU - TikTok" at bounding box center [62, 254] width 49 height 8
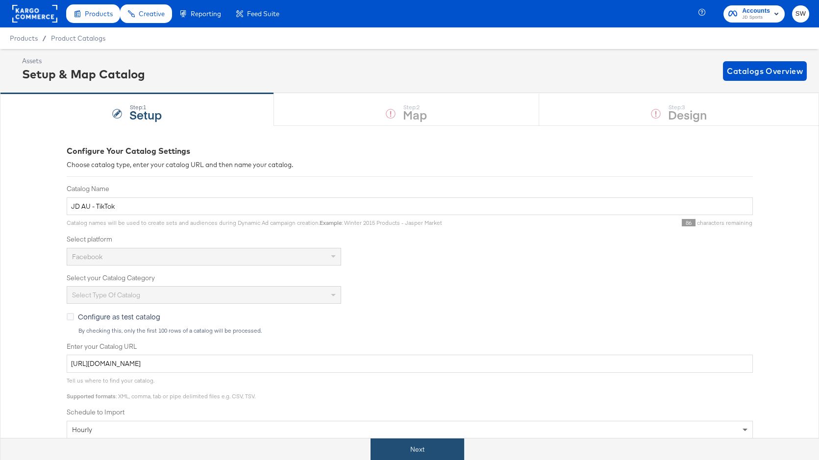
click at [408, 451] on button "Next" at bounding box center [417, 449] width 94 height 22
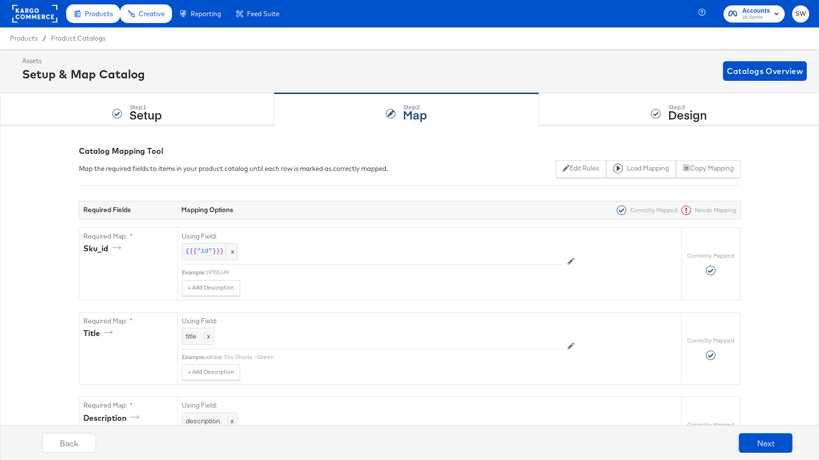
click at [30, 12] on rect at bounding box center [34, 14] width 45 height 18
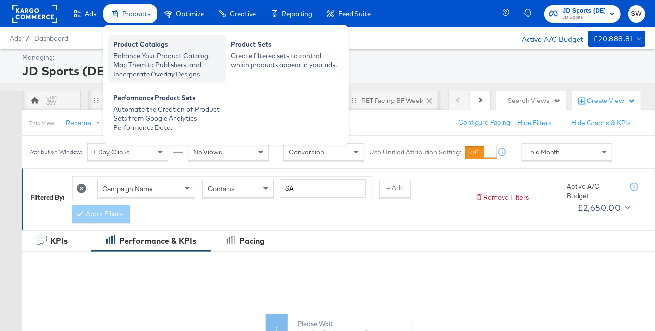
click at [138, 43] on div "Product Catalogs" at bounding box center [167, 46] width 108 height 12
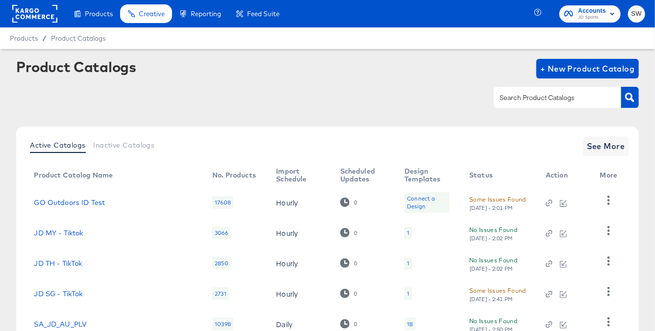
click at [562, 101] on input "text" at bounding box center [549, 97] width 104 height 11
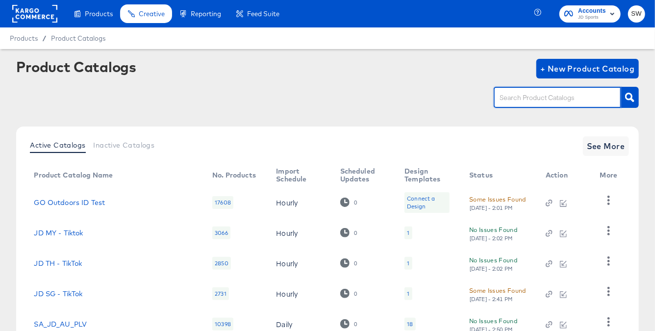
click at [564, 102] on input "text" at bounding box center [549, 97] width 104 height 11
type input "au"
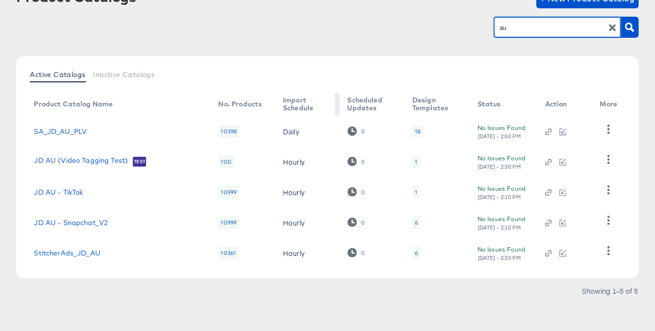
scroll to position [71, 0]
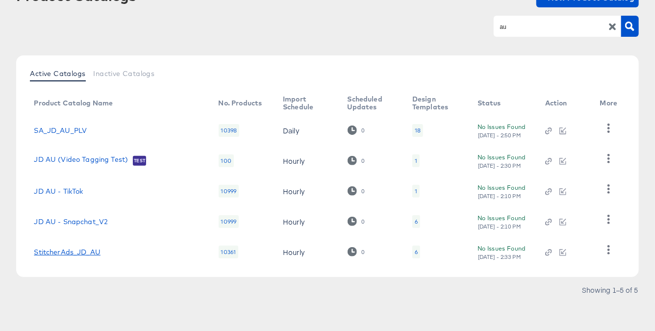
click at [78, 249] on link "StitcherAds_JD_AU" at bounding box center [67, 252] width 67 height 8
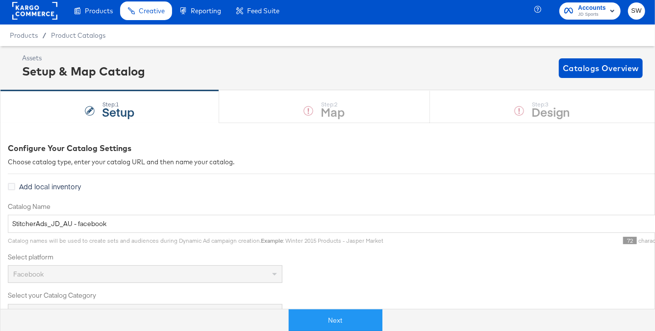
scroll to position [4, 0]
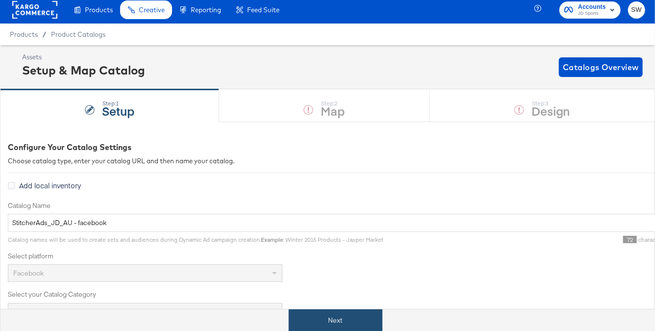
click at [344, 316] on button "Next" at bounding box center [336, 320] width 94 height 22
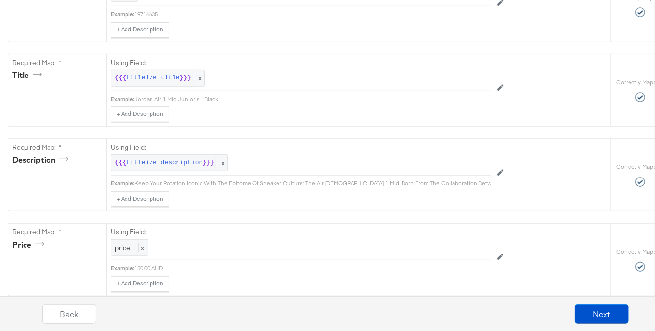
scroll to position [499, 0]
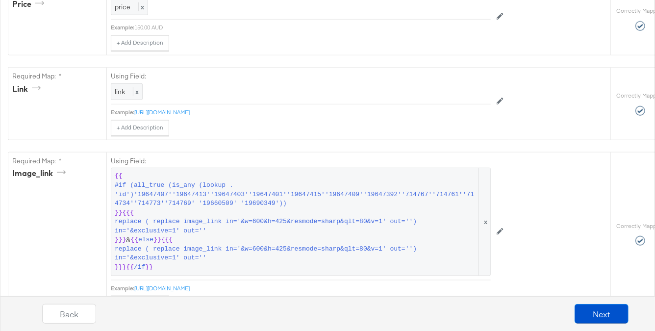
click at [355, 222] on span "replace ( replace image_link in='&w=600&h=425&resmode=sharp&qlt=80&v=1' out='')…" at bounding box center [296, 226] width 362 height 18
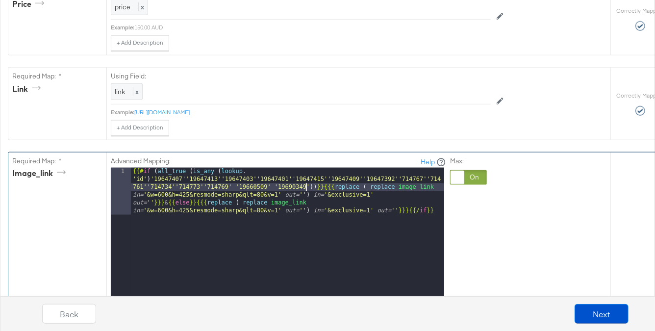
click at [306, 185] on div "{{# if ( all_true ( is_any ( lookup . 'id' ) '19647407''19647413''19647403''196…" at bounding box center [287, 337] width 313 height 339
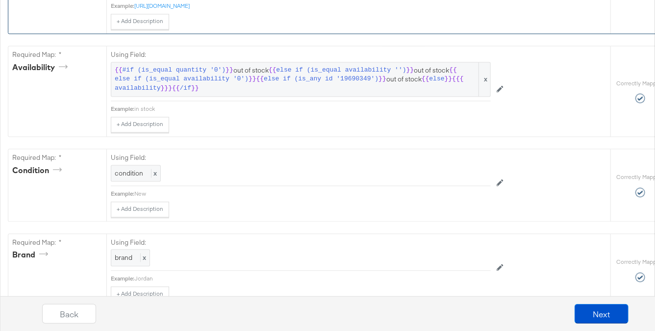
scroll to position [934, 0]
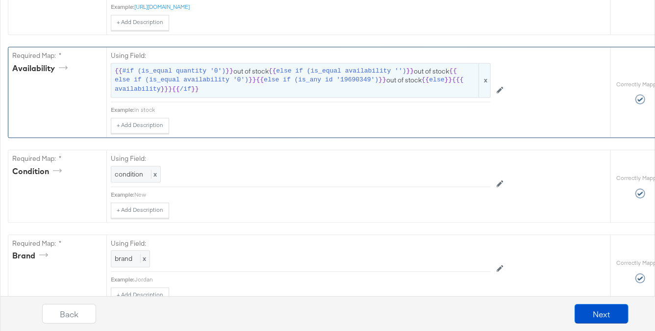
click at [271, 84] on span "{{ #if (is_equal quantity '0') }} out of stock {{ else if (is_equal availabilit…" at bounding box center [301, 80] width 372 height 27
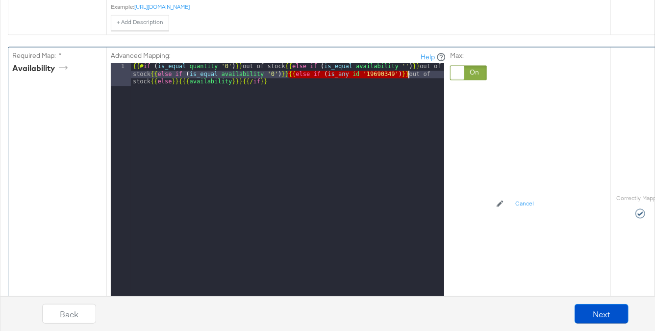
drag, startPoint x: 289, startPoint y: 72, endPoint x: 408, endPoint y: 75, distance: 119.1
click at [408, 75] on div "{{# if ( is_equal quantity '0' ) }} out of stock {{ else if ( is_equal availabi…" at bounding box center [287, 208] width 313 height 291
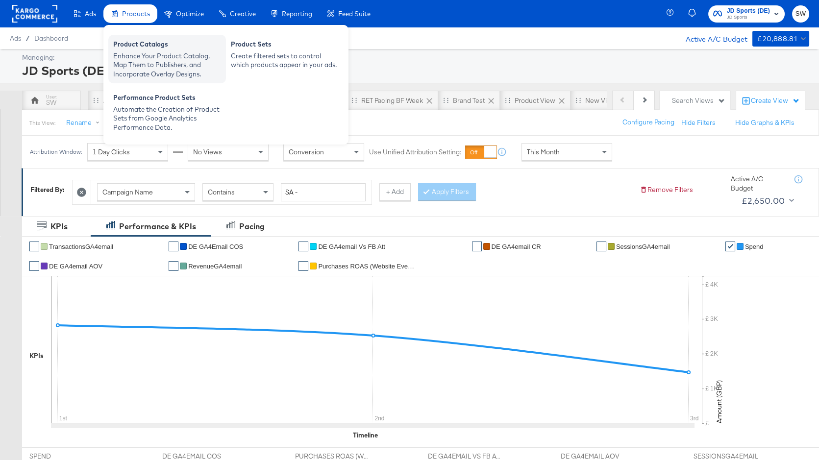
click at [136, 51] on div "Enhance Your Product Catalog, Map Them to Publishers, and Incorporate Overlay D…" at bounding box center [167, 64] width 108 height 27
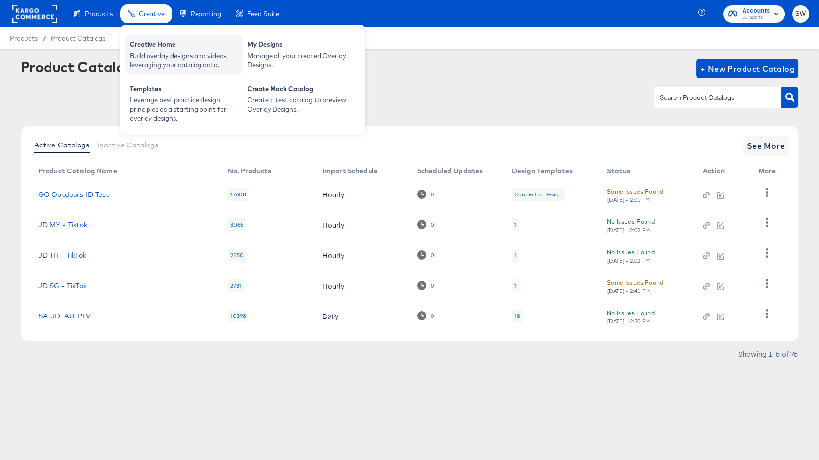
click at [155, 46] on div "Creative Home" at bounding box center [184, 46] width 108 height 12
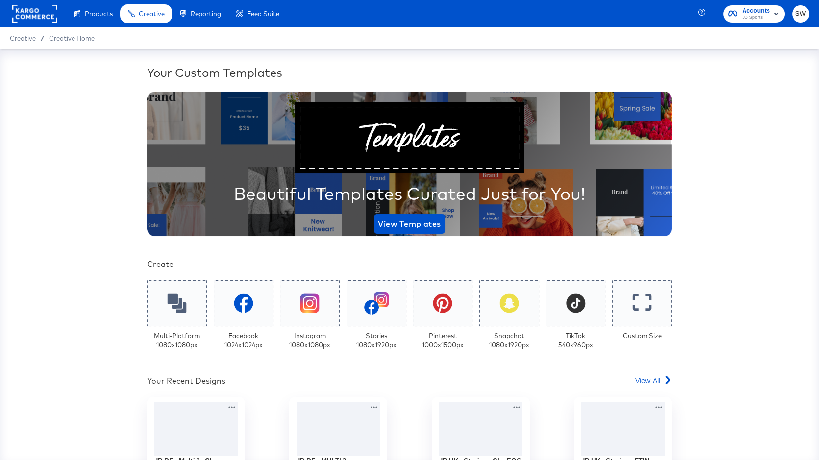
scroll to position [142, 0]
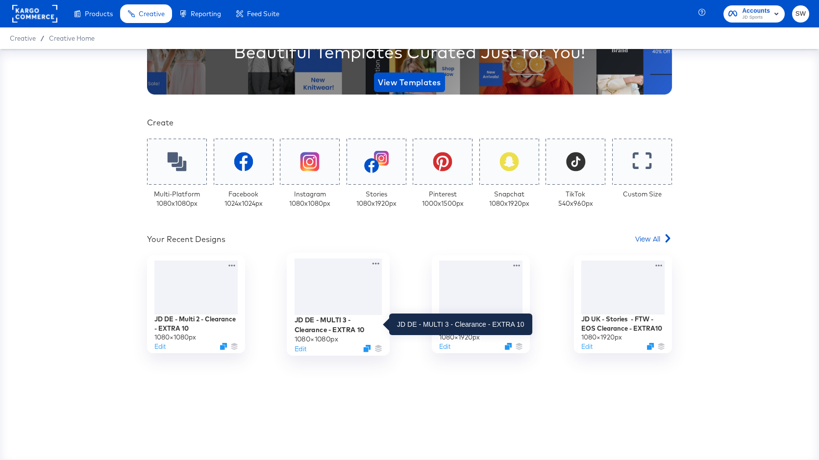
click at [323, 322] on div "JD DE - MULTI 3 - Clearance - EXTRA 10" at bounding box center [338, 324] width 88 height 19
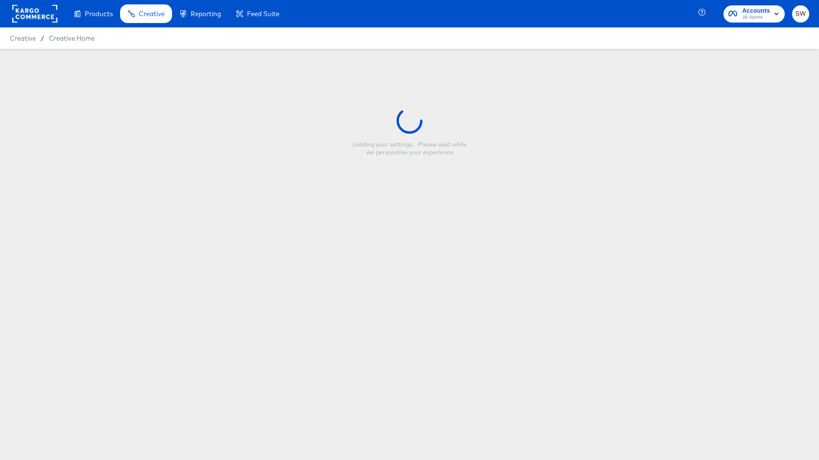
type input "JD DE - MULTI 3 - Clearance - EXTRA 10"
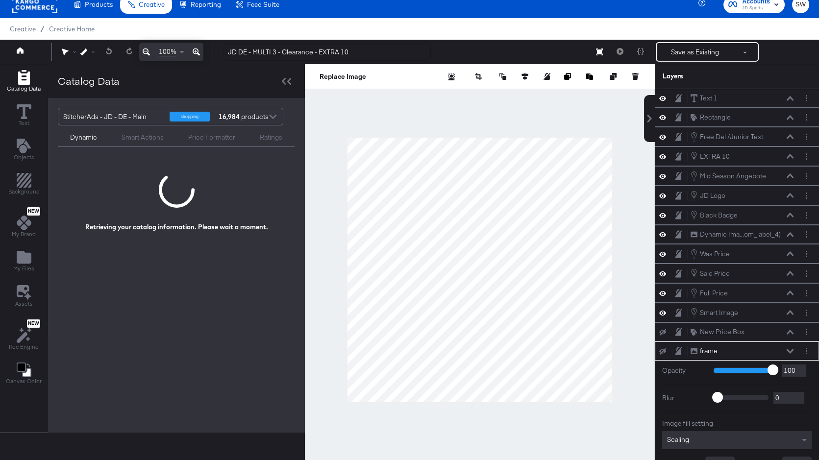
scroll to position [47, 0]
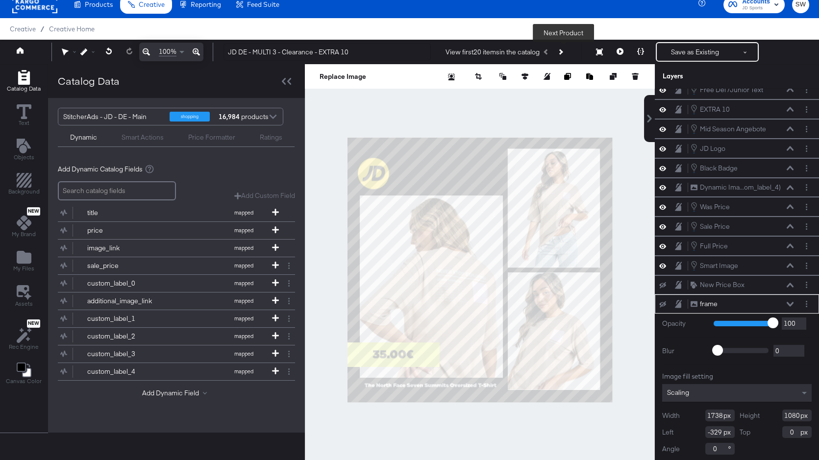
click at [566, 50] on button "Next Product" at bounding box center [560, 52] width 14 height 18
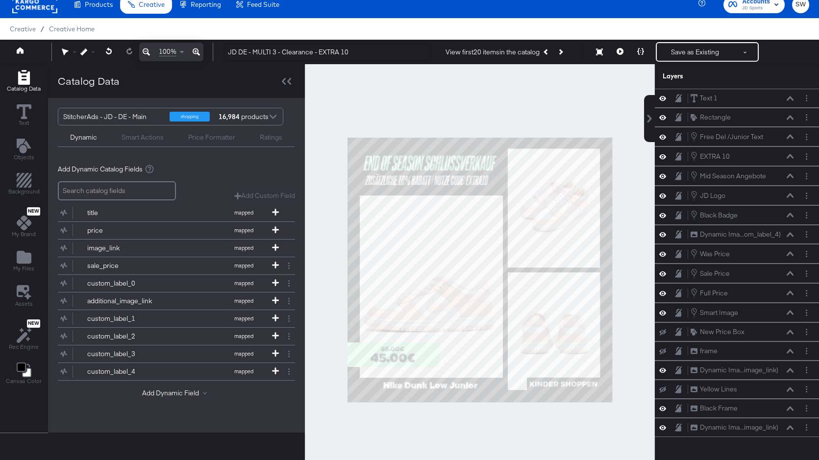
click at [632, 138] on div at bounding box center [480, 270] width 350 height 412
